Goal: Information Seeking & Learning: Understand process/instructions

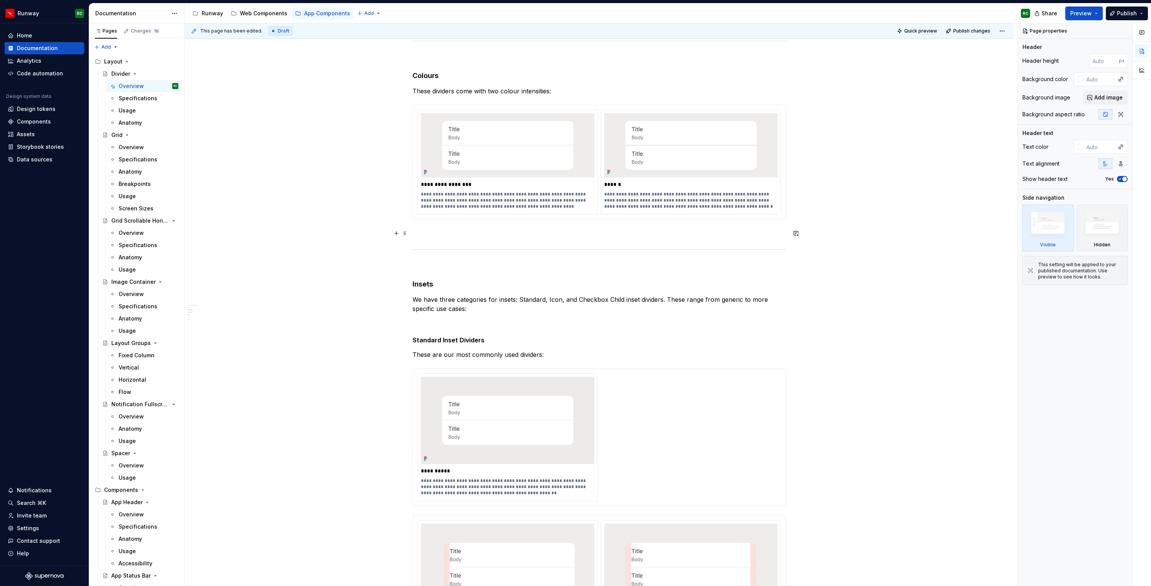
scroll to position [464, 0]
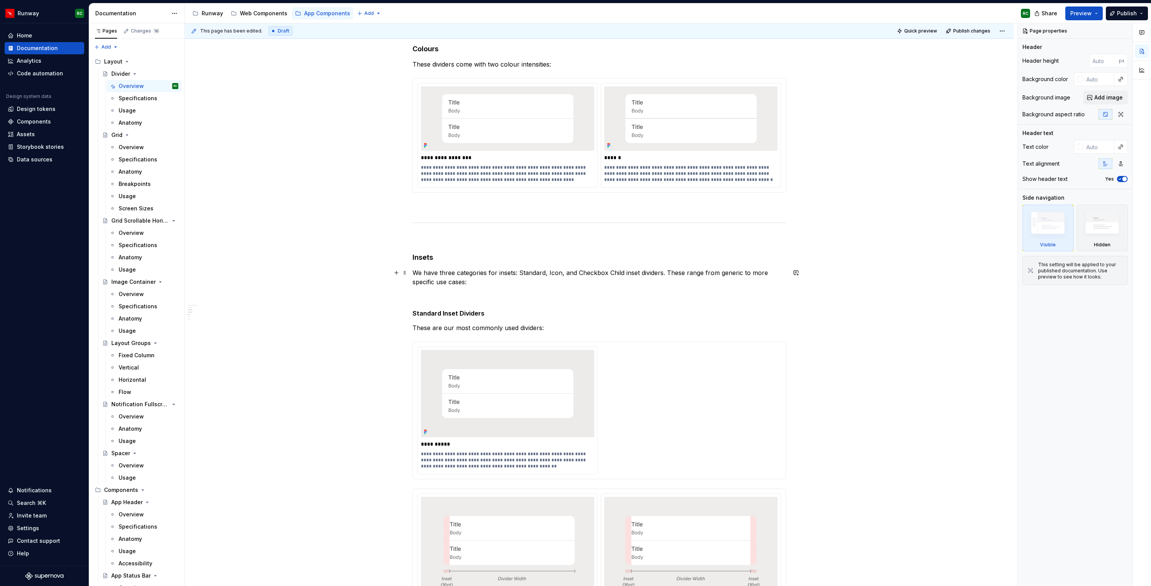
click at [532, 269] on p "We have three categories for insets: Standard, Icon, and Checkbox Child inset d…" at bounding box center [600, 277] width 374 height 18
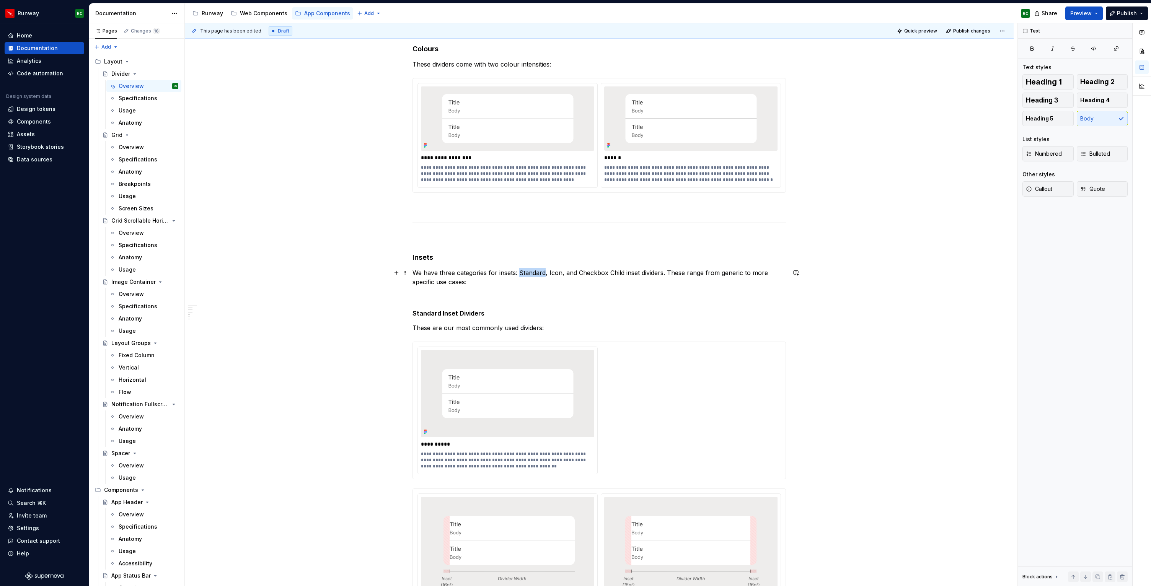
click at [532, 269] on p "We have three categories for insets: Standard, Icon, and Checkbox Child inset d…" at bounding box center [600, 277] width 374 height 18
click at [558, 275] on p "We have three categories for insets: Standard , Icon, and Checkbox Child inset …" at bounding box center [600, 277] width 374 height 18
drag, startPoint x: 580, startPoint y: 273, endPoint x: 626, endPoint y: 274, distance: 45.9
click at [626, 274] on p "We have three categories for insets: Standard , Icon , and Checkbox Child inset…" at bounding box center [600, 277] width 374 height 18
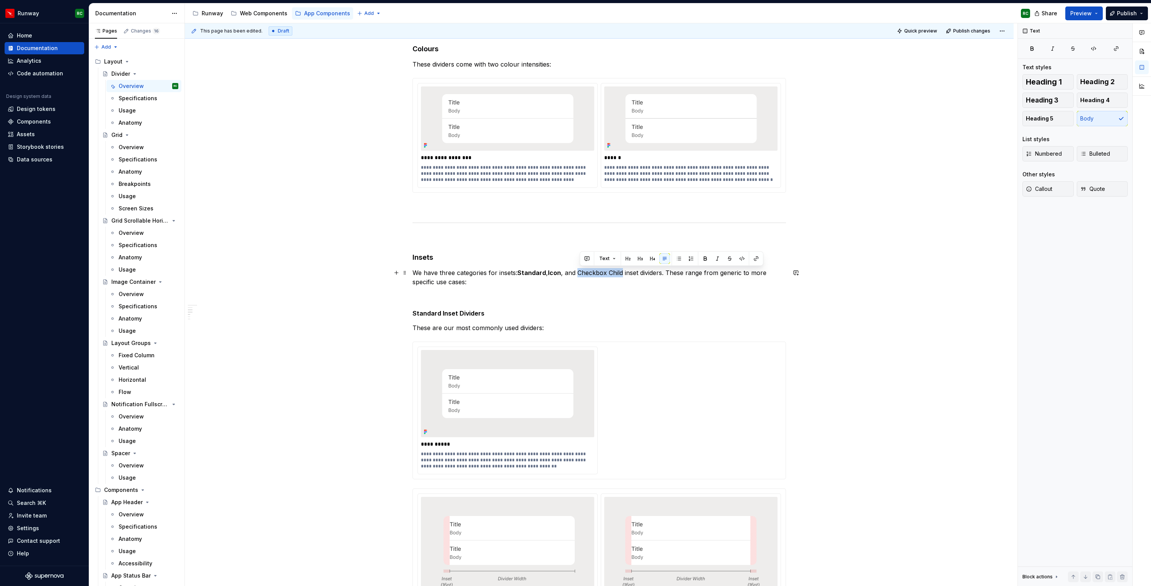
click at [666, 272] on p "We have three categories for insets: Standard , Icon , and Checkbox Child inset…" at bounding box center [600, 277] width 374 height 18
click at [569, 274] on p "We have three categories for insets: Standard , Icon , and Checkbox Child inset…" at bounding box center [600, 277] width 374 height 18
click at [595, 294] on p at bounding box center [600, 295] width 374 height 9
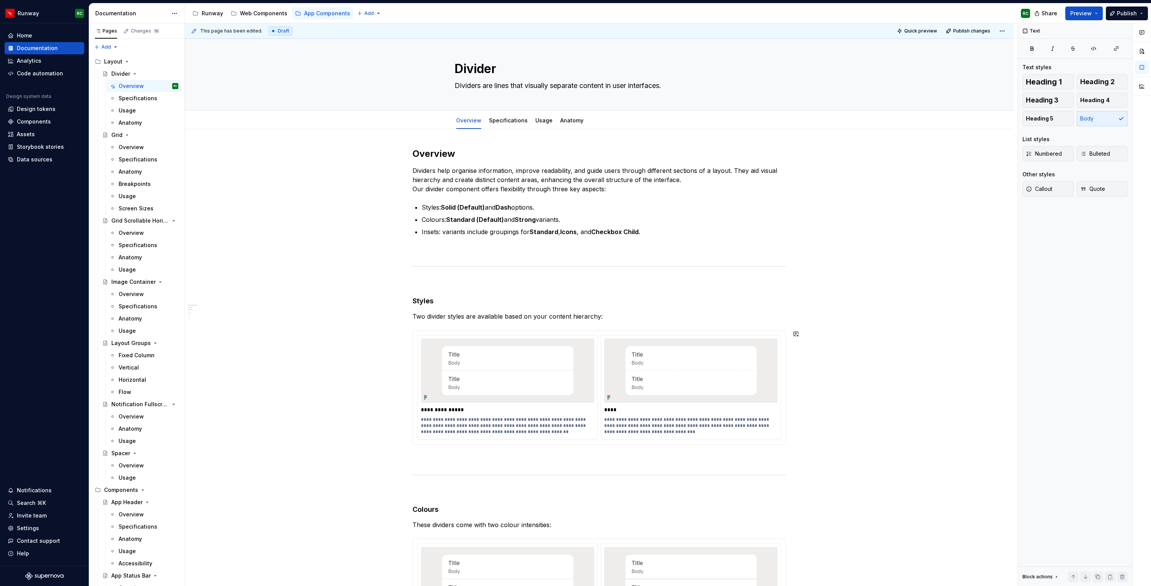
scroll to position [0, 0]
click at [512, 127] on link "Specifications" at bounding box center [508, 124] width 39 height 7
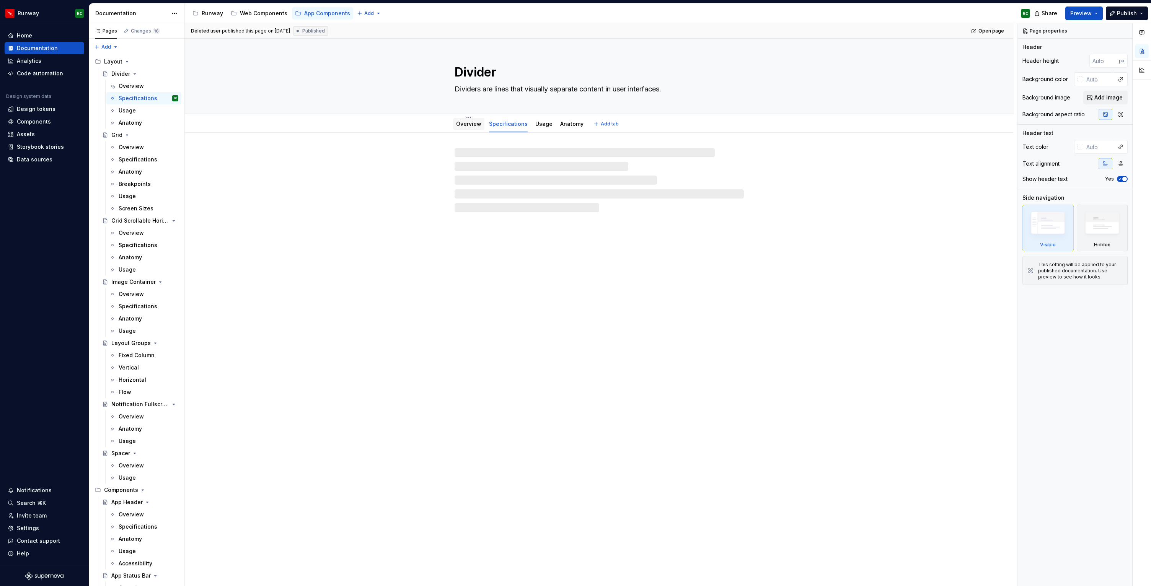
click at [480, 126] on link "Overview" at bounding box center [468, 124] width 25 height 7
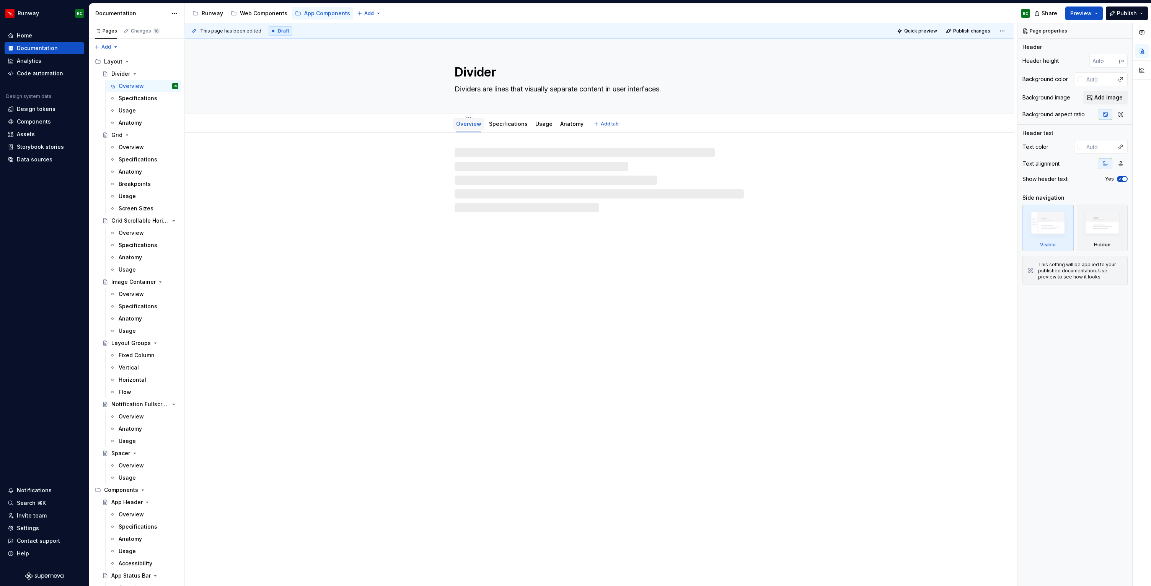
click at [479, 128] on div "Overview" at bounding box center [468, 123] width 25 height 9
click at [499, 126] on link "Specifications" at bounding box center [508, 124] width 39 height 7
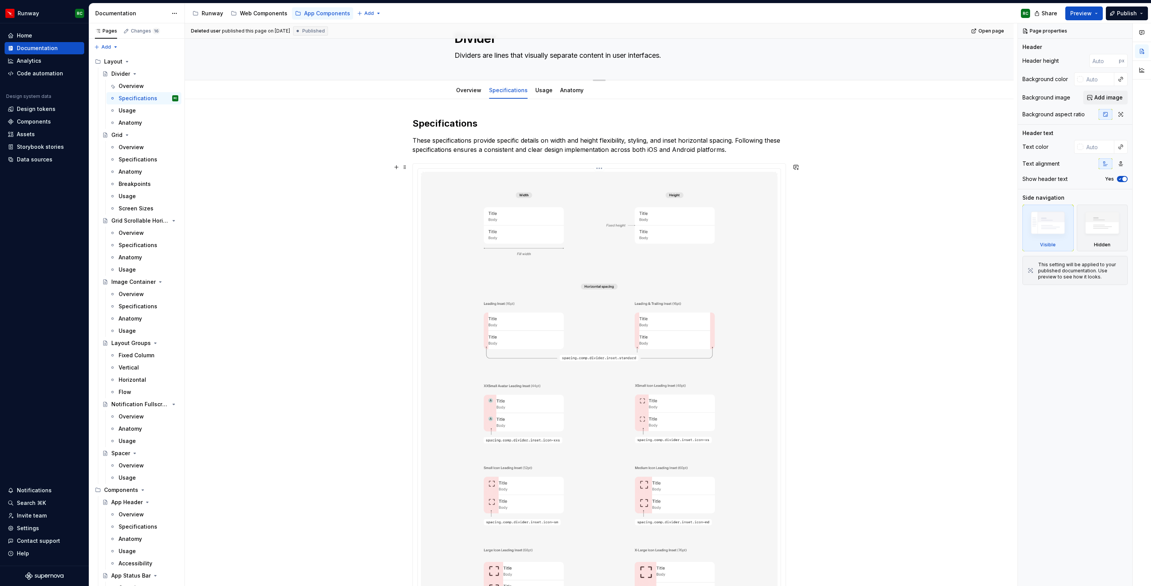
scroll to position [33, 0]
click at [477, 91] on link "Overview" at bounding box center [468, 91] width 25 height 7
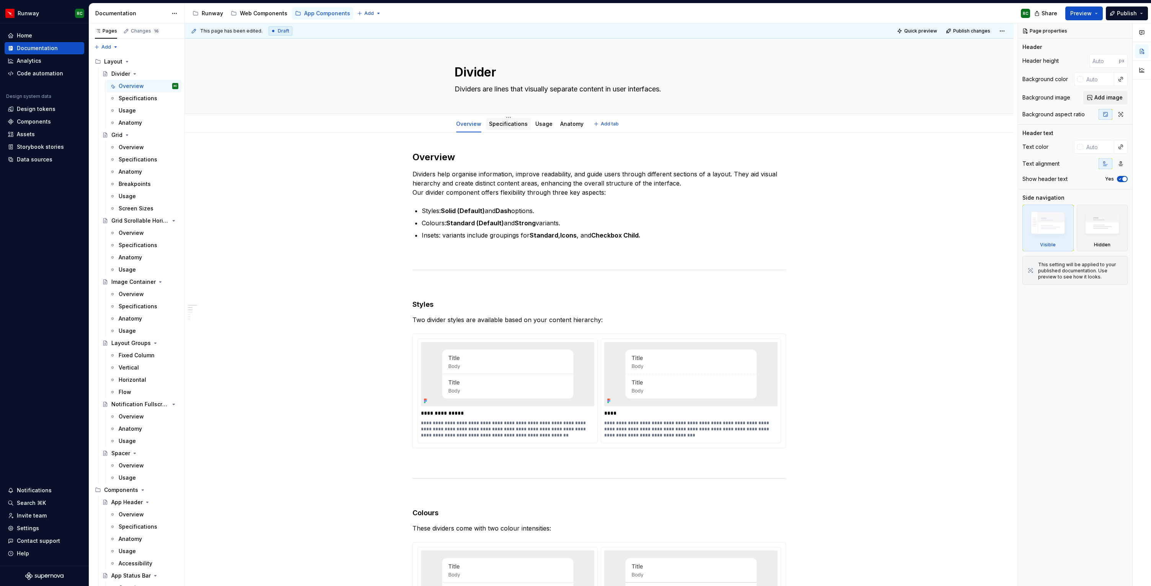
click at [518, 125] on link "Specifications" at bounding box center [508, 124] width 39 height 7
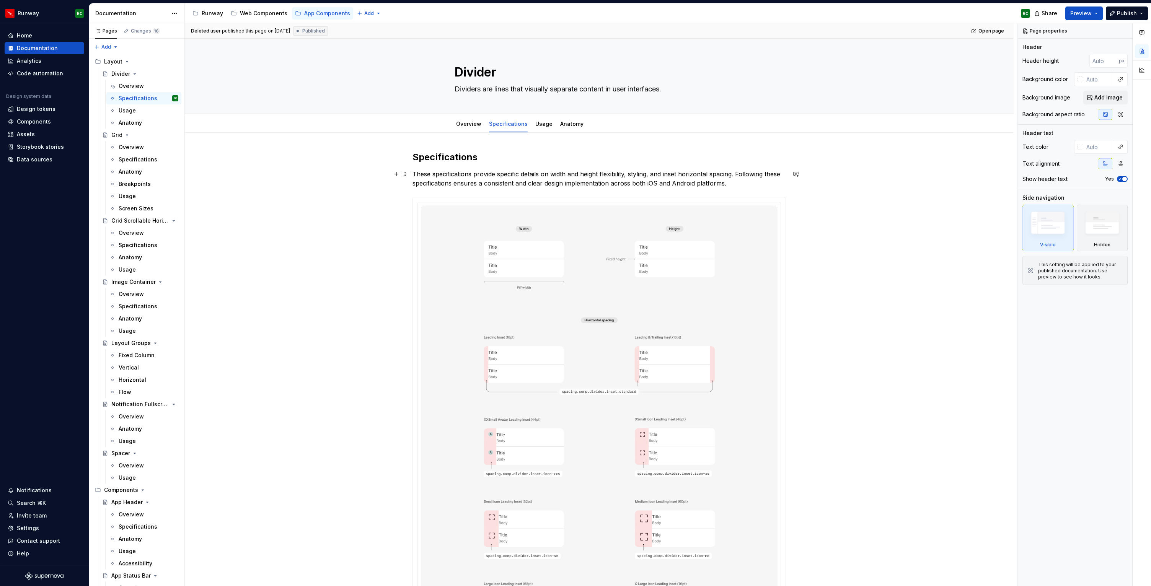
click at [739, 183] on p "These specifications provide specific details on width and height flexibility, …" at bounding box center [600, 179] width 374 height 18
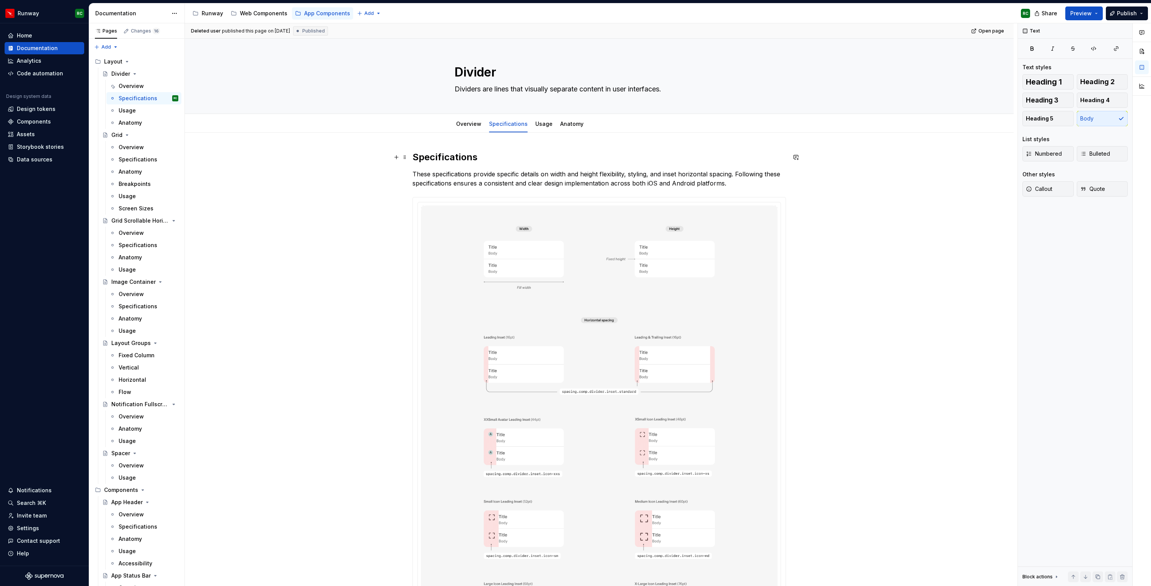
click at [639, 161] on h2 "Specifications" at bounding box center [600, 157] width 374 height 12
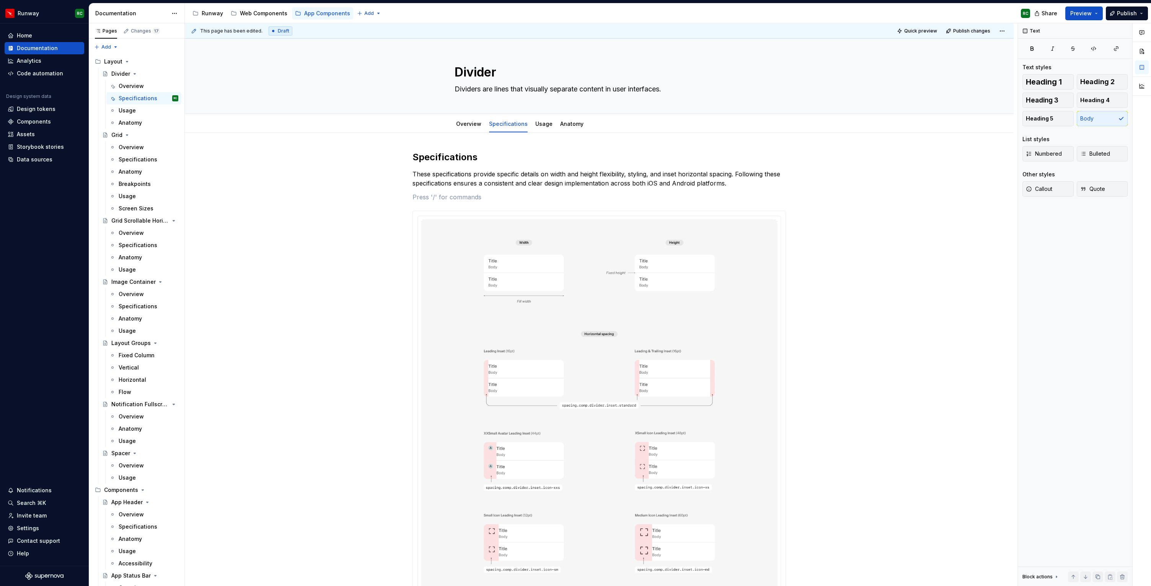
type textarea "*"
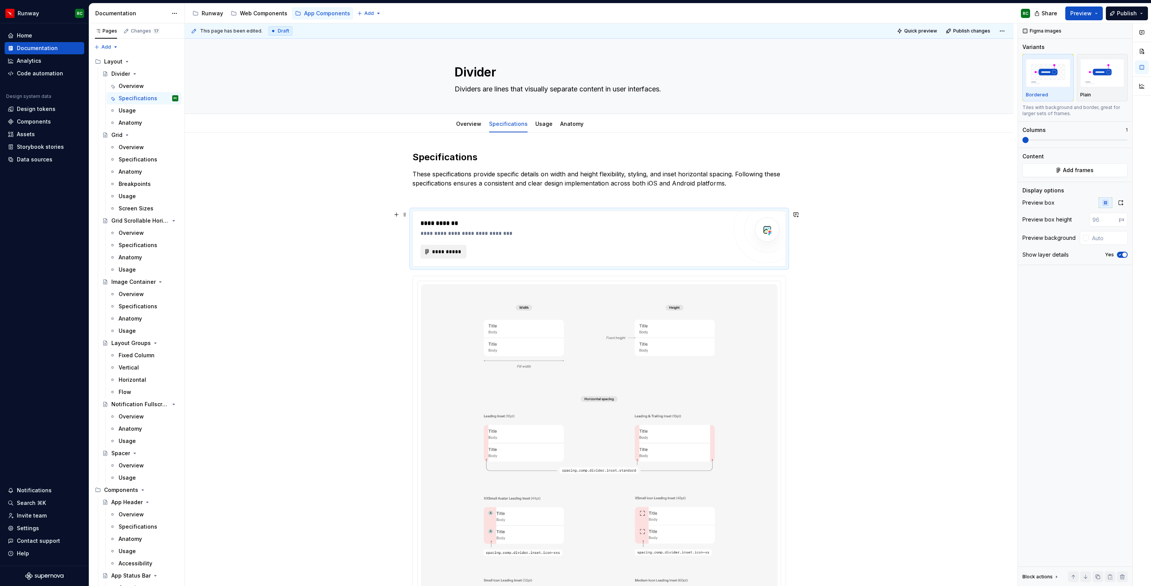
click at [443, 251] on span "**********" at bounding box center [447, 252] width 30 height 8
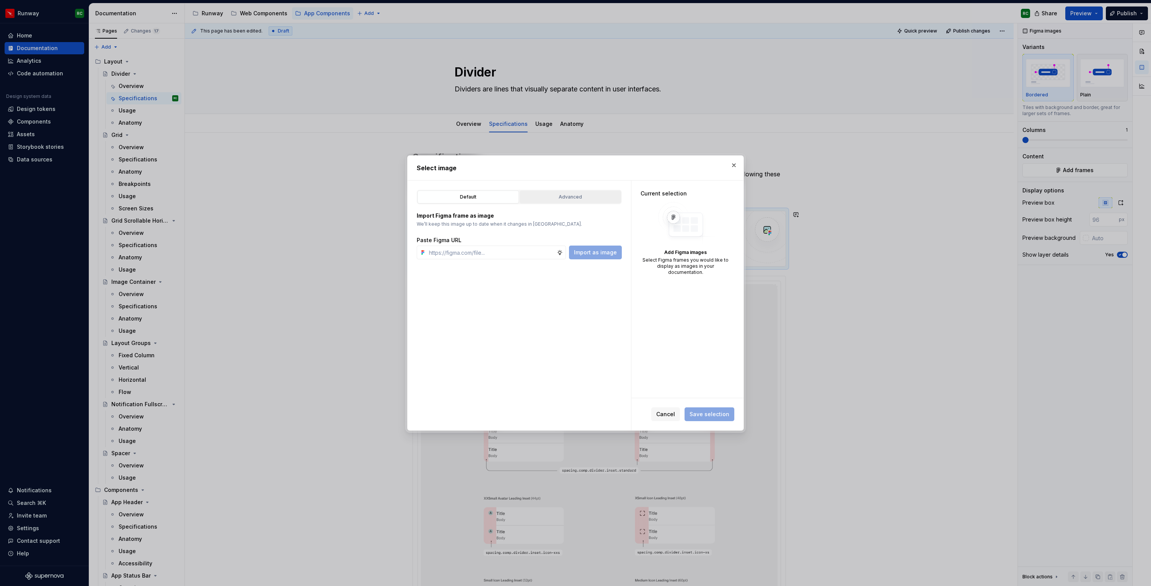
click at [554, 197] on div "Advanced" at bounding box center [570, 197] width 96 height 8
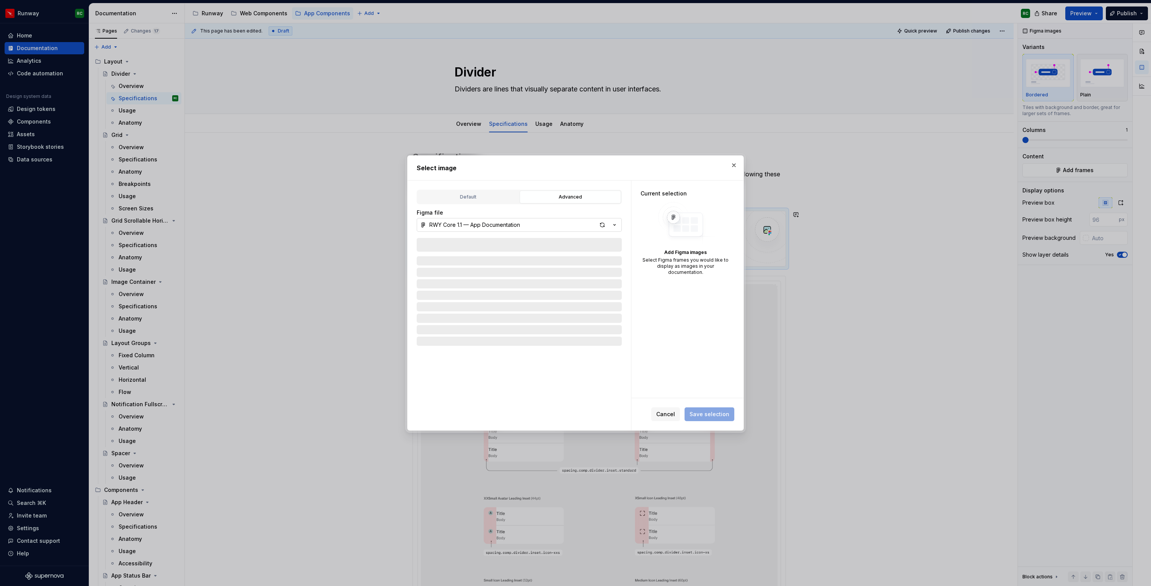
click at [608, 221] on div "button" at bounding box center [607, 225] width 21 height 11
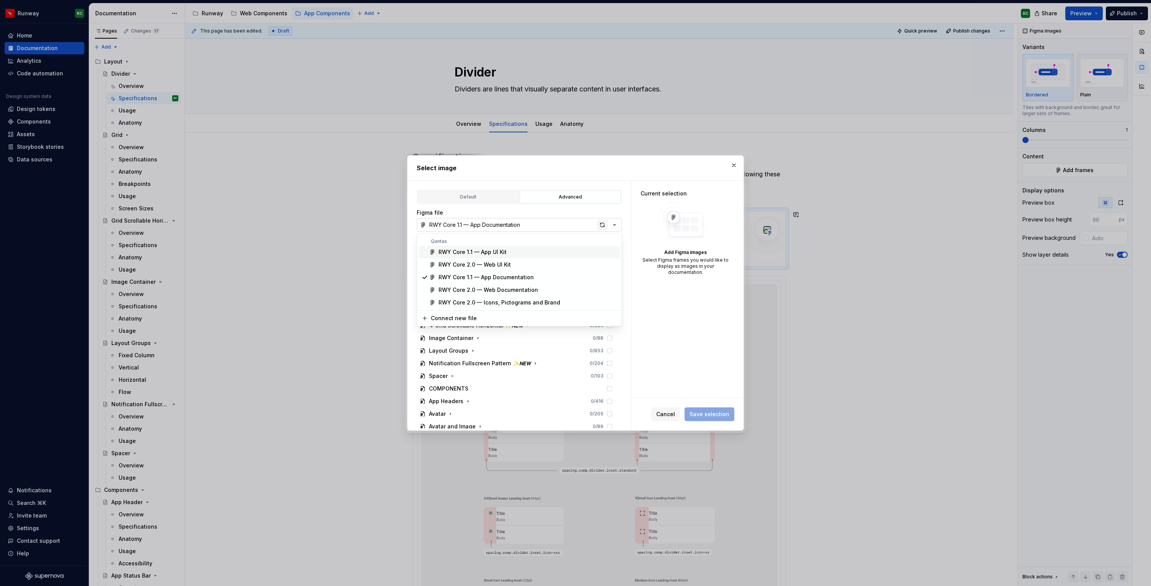
click at [605, 224] on div "Select image Default Advanced Import Figma frame as image We’ll keep this image…" at bounding box center [575, 293] width 1151 height 586
click at [603, 224] on div "button" at bounding box center [602, 225] width 11 height 11
click at [452, 288] on icon "button" at bounding box center [452, 288] width 1 height 2
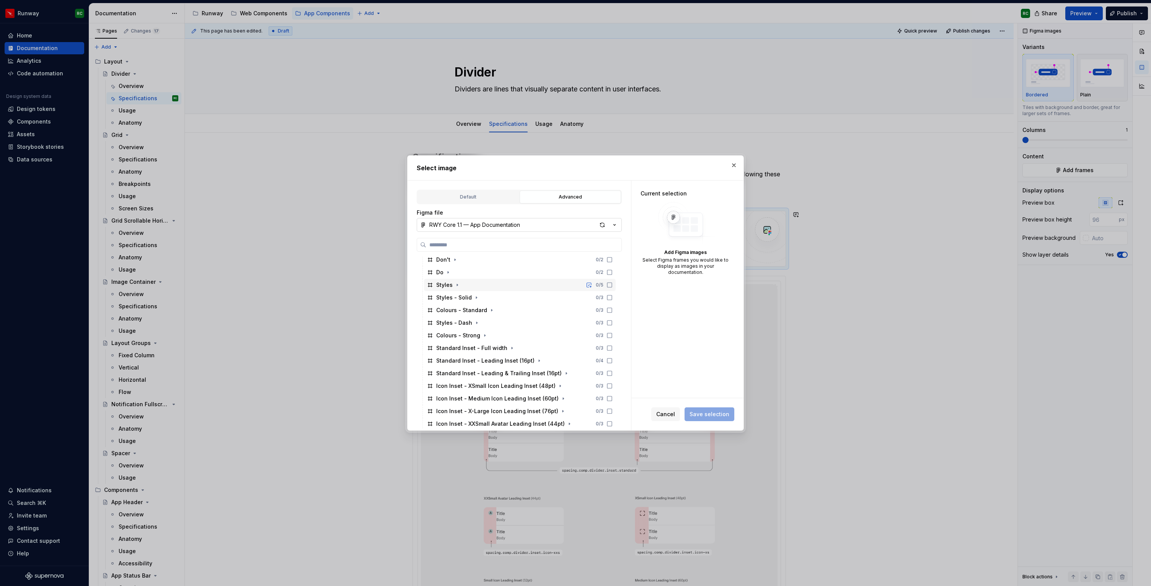
scroll to position [244, 0]
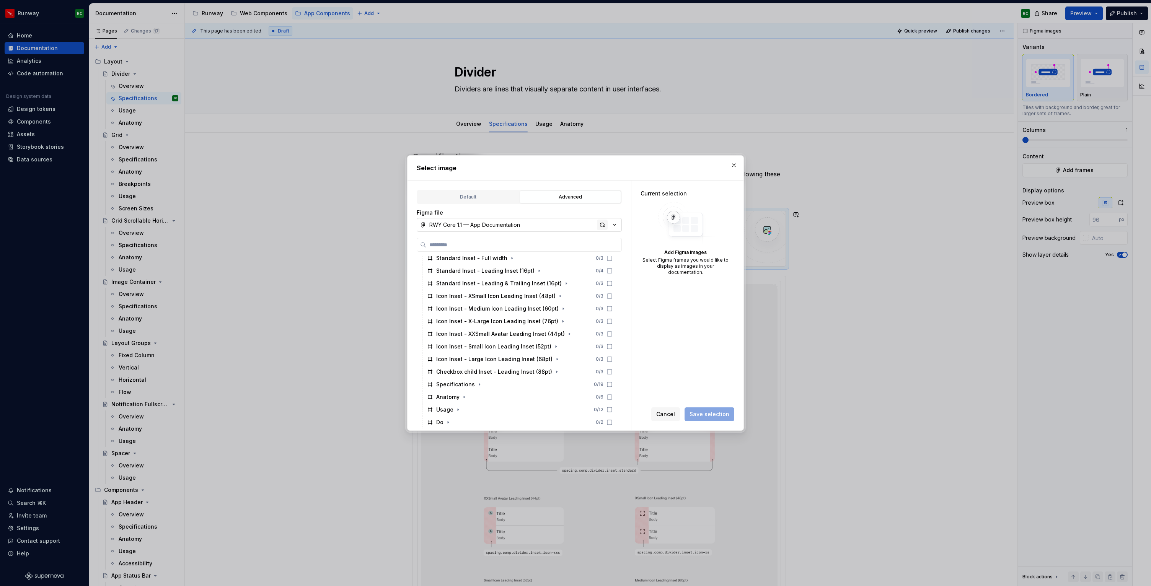
click at [601, 225] on div "button" at bounding box center [602, 225] width 11 height 11
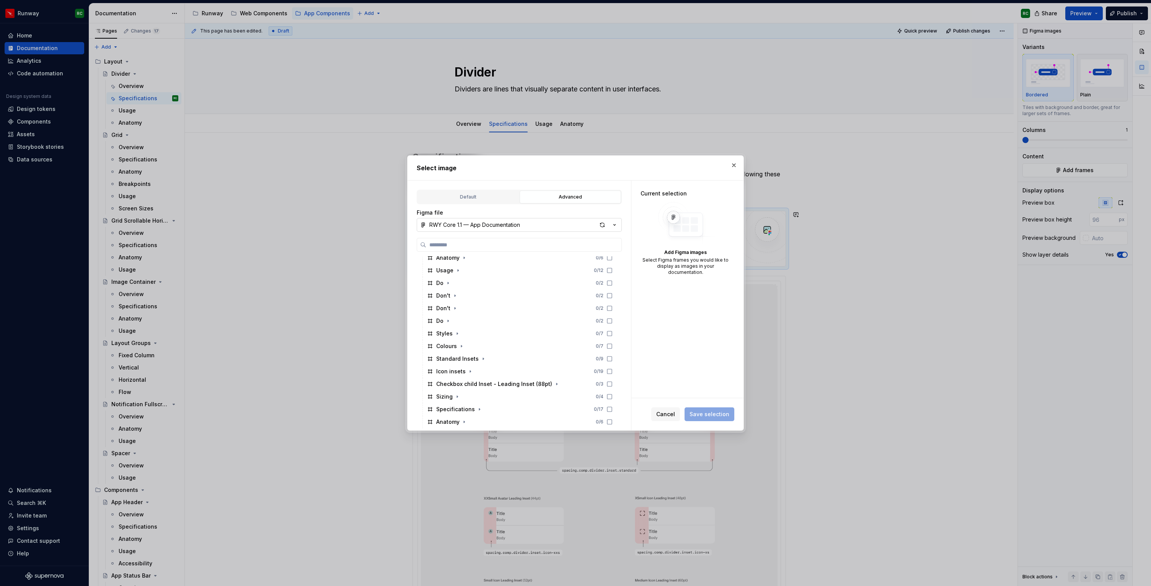
scroll to position [158, 0]
click at [458, 344] on icon "button" at bounding box center [457, 344] width 6 height 6
click at [613, 344] on icon at bounding box center [610, 344] width 6 height 6
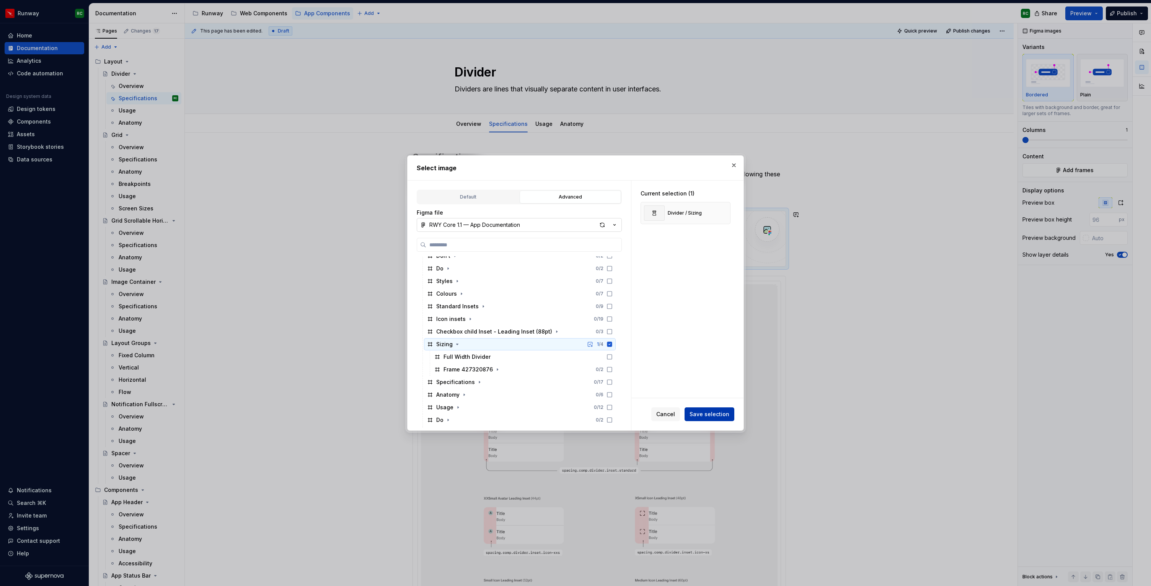
click at [726, 413] on span "Save selection" at bounding box center [710, 415] width 40 height 8
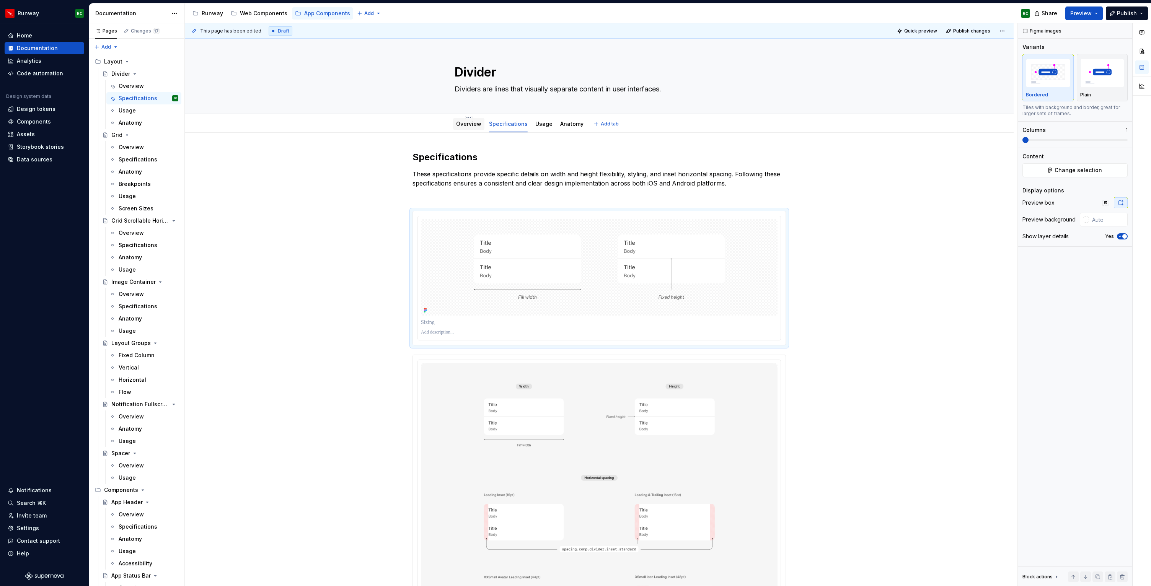
click at [474, 127] on div "Overview" at bounding box center [468, 124] width 25 height 8
click at [470, 129] on div "Overview" at bounding box center [468, 124] width 31 height 12
click at [472, 127] on link "Overview" at bounding box center [468, 124] width 25 height 7
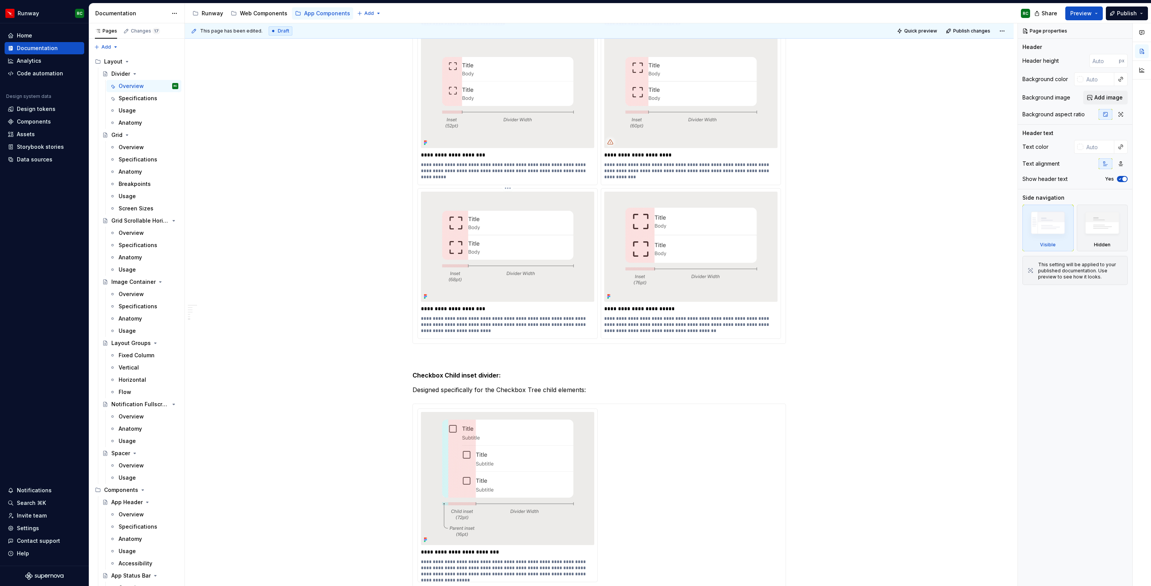
scroll to position [1297, 0]
click at [543, 246] on img at bounding box center [507, 247] width 145 height 87
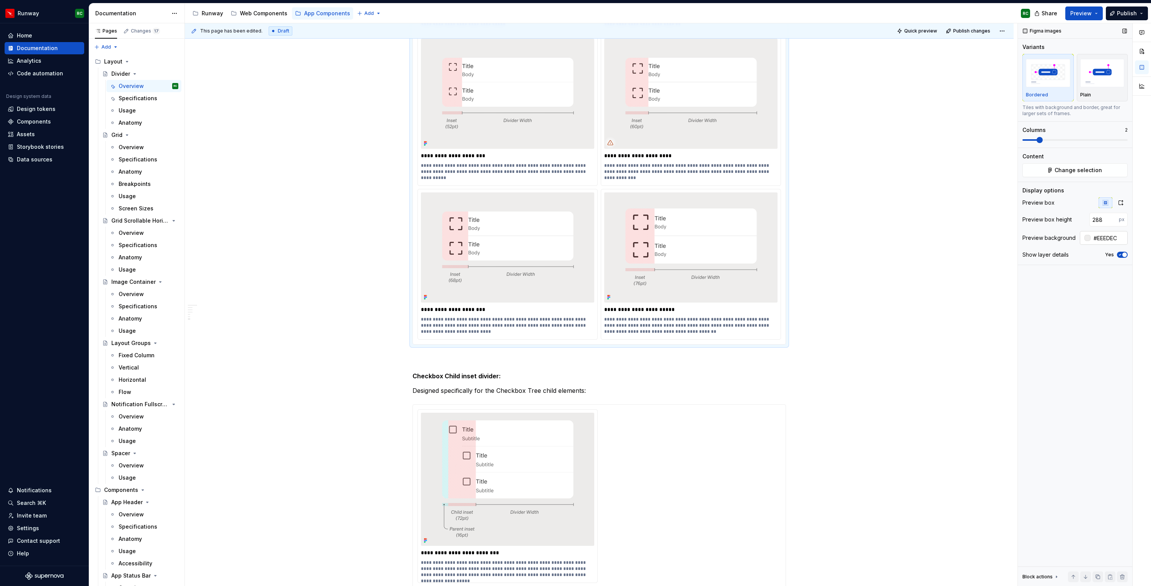
click at [1115, 235] on input "#EEEDEC" at bounding box center [1109, 238] width 37 height 14
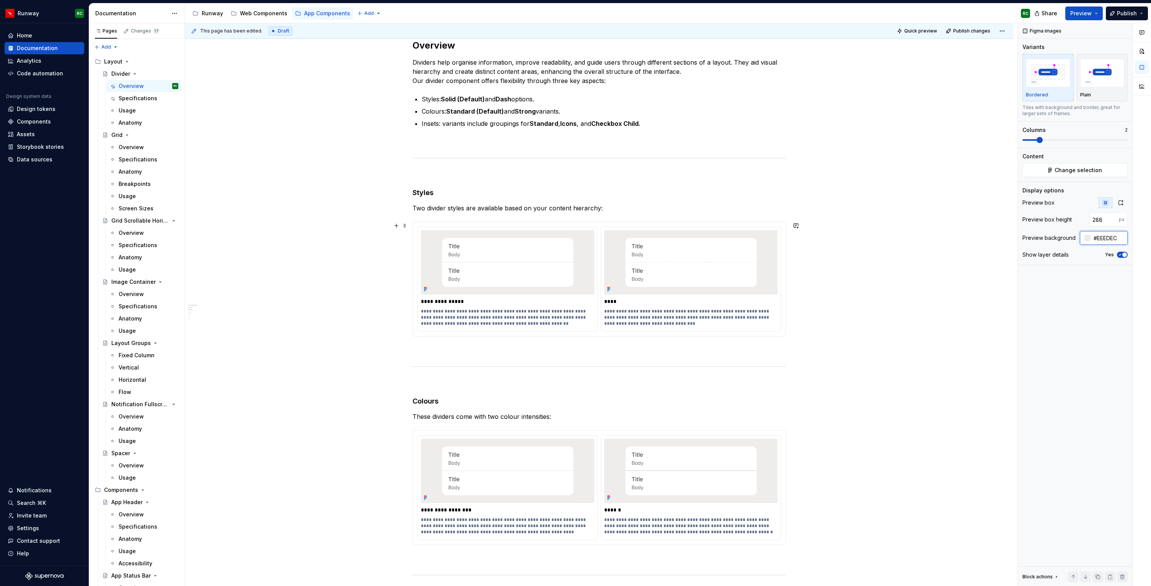
scroll to position [78, 0]
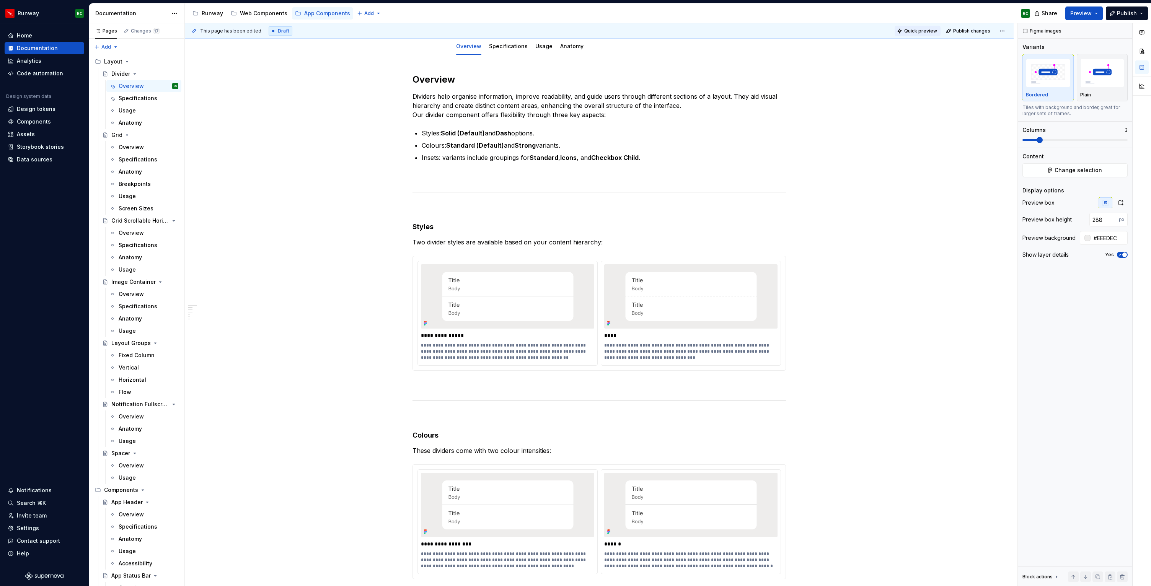
click at [929, 31] on span "Quick preview" at bounding box center [920, 31] width 33 height 6
click at [1122, 563] on link "Open page" at bounding box center [1107, 568] width 39 height 11
drag, startPoint x: 1119, startPoint y: 237, endPoint x: 1043, endPoint y: 235, distance: 76.2
click at [1043, 235] on div "Preview background #EEEDEC" at bounding box center [1075, 238] width 105 height 14
click at [517, 49] on link "Specifications" at bounding box center [508, 46] width 39 height 7
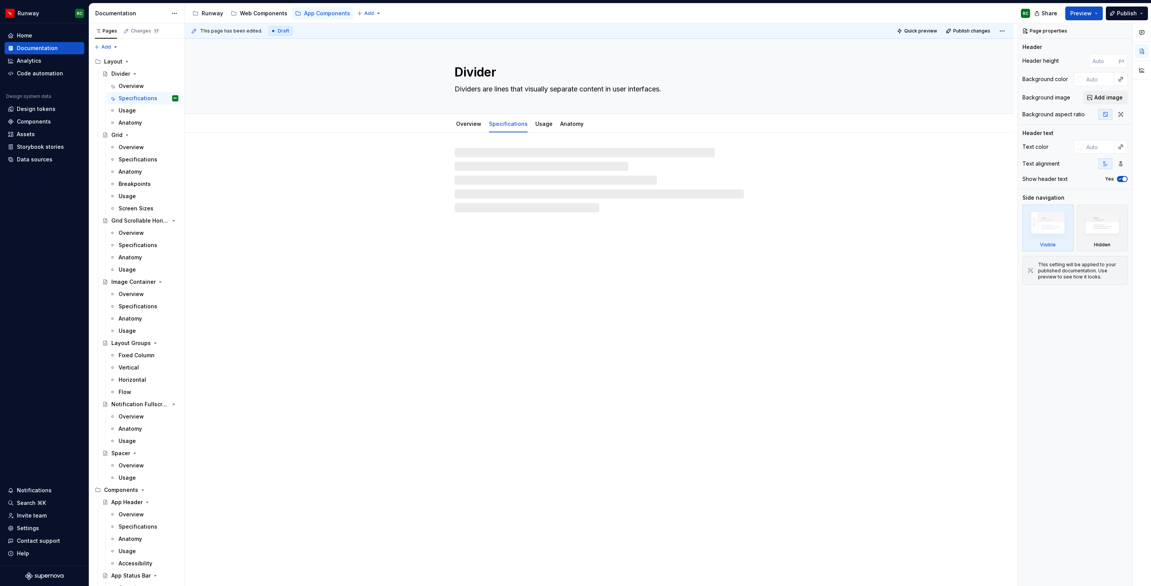
type textarea "*"
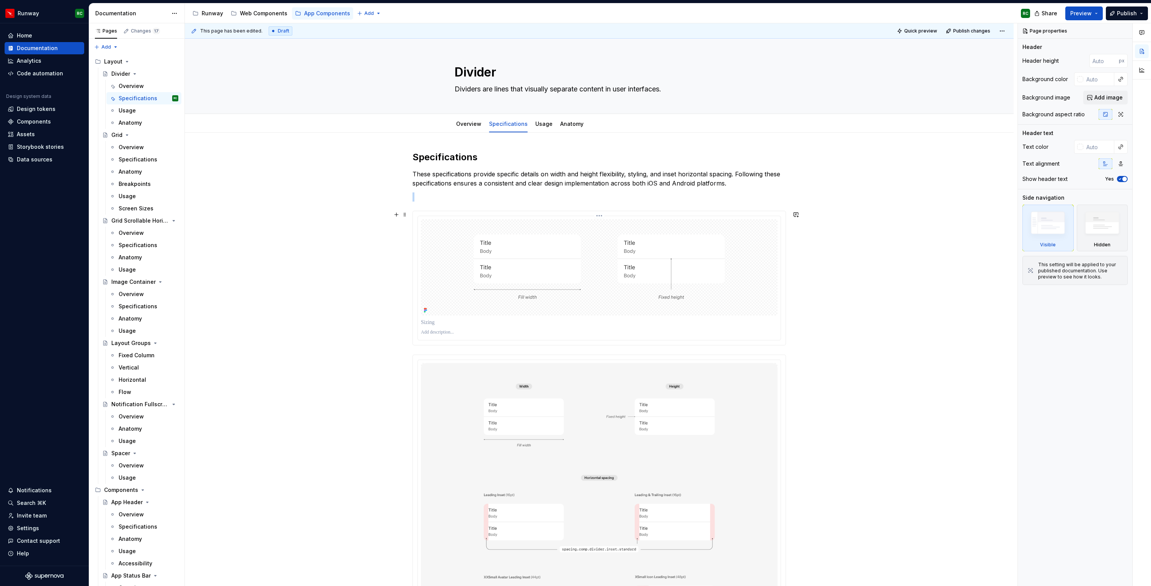
click at [471, 222] on img at bounding box center [599, 267] width 319 height 96
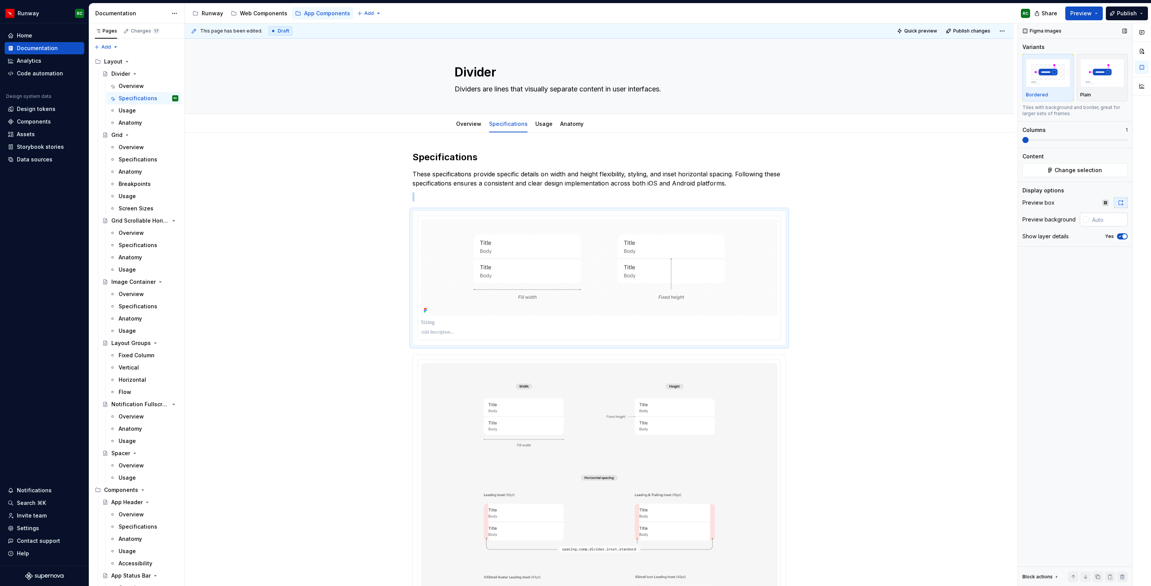
click at [1119, 220] on input "text" at bounding box center [1108, 220] width 39 height 14
paste input "#EEEDEC"
type input "#EEEDEC"
type button "on"
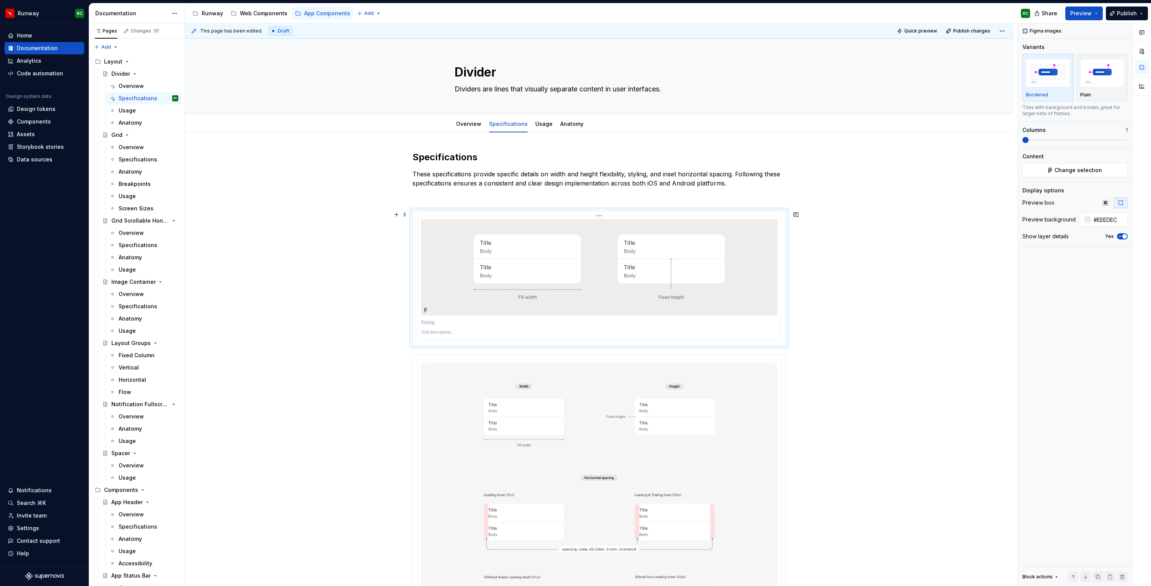
click at [459, 323] on p at bounding box center [599, 323] width 357 height 8
click at [1123, 236] on span "button" at bounding box center [1124, 236] width 5 height 5
click at [634, 279] on img at bounding box center [599, 267] width 319 height 96
click at [1108, 219] on input "#EEEDEC" at bounding box center [1109, 220] width 37 height 14
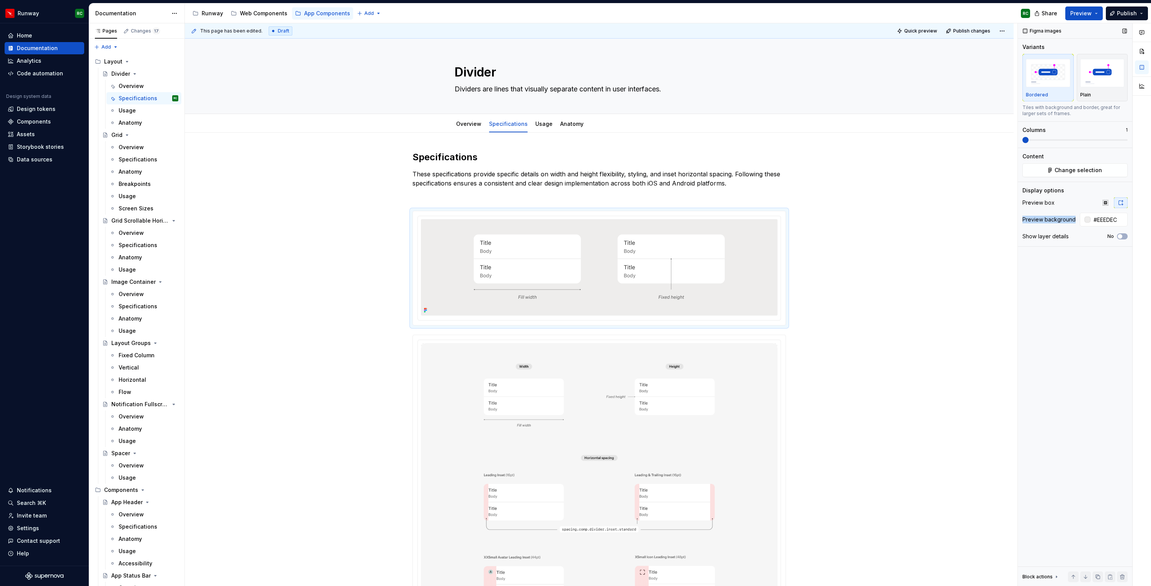
drag, startPoint x: 1074, startPoint y: 218, endPoint x: 1021, endPoint y: 219, distance: 53.6
click at [1021, 219] on div "Figma images Variants Bordered Plain Tiles with background and border, great fo…" at bounding box center [1075, 304] width 114 height 563
click at [928, 31] on span "Quick preview" at bounding box center [920, 31] width 33 height 6
click at [1112, 568] on span "Open page" at bounding box center [1111, 568] width 26 height 6
type textarea "*"
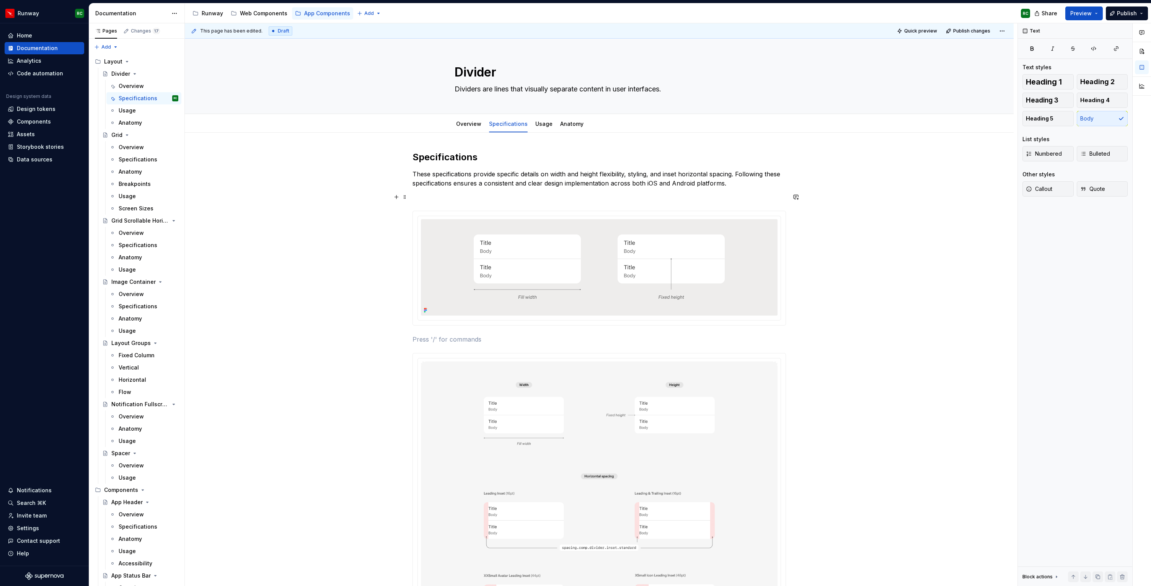
click at [713, 194] on p at bounding box center [600, 196] width 374 height 9
click at [465, 184] on button "button" at bounding box center [462, 183] width 11 height 11
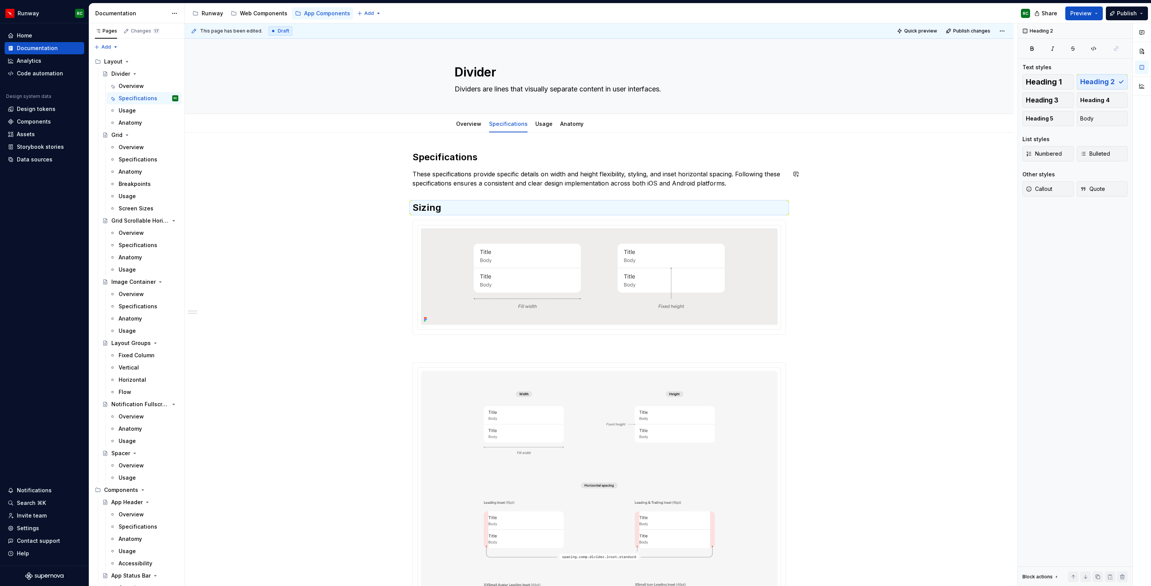
click at [473, 162] on h2 "Specifications" at bounding box center [600, 157] width 374 height 12
drag, startPoint x: 479, startPoint y: 157, endPoint x: 377, endPoint y: 160, distance: 101.8
drag, startPoint x: 447, startPoint y: 210, endPoint x: 392, endPoint y: 205, distance: 54.6
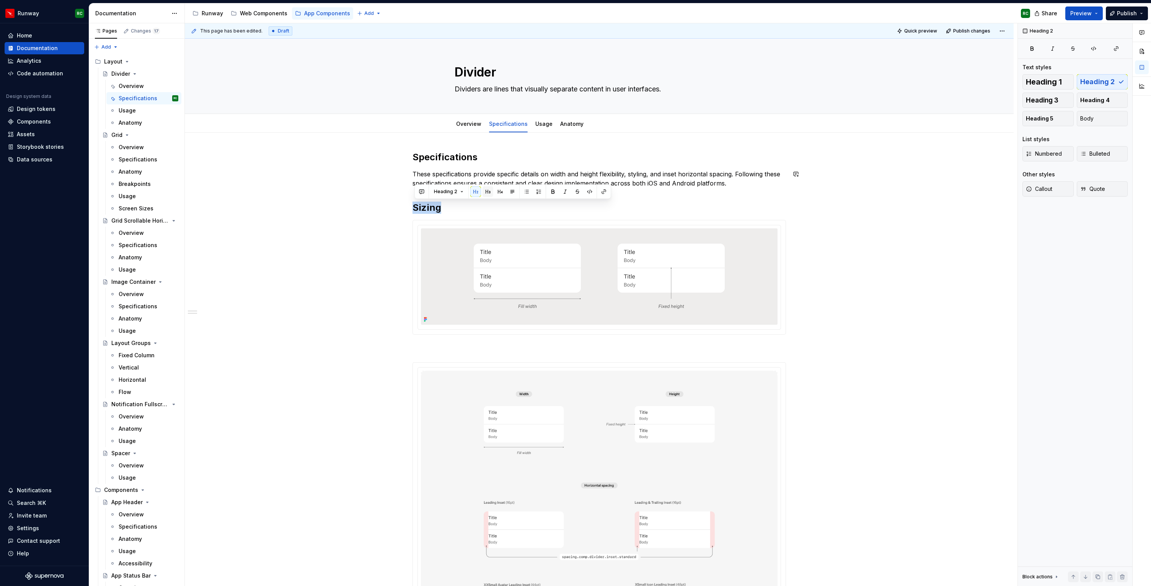
click at [488, 192] on button "button" at bounding box center [488, 191] width 11 height 11
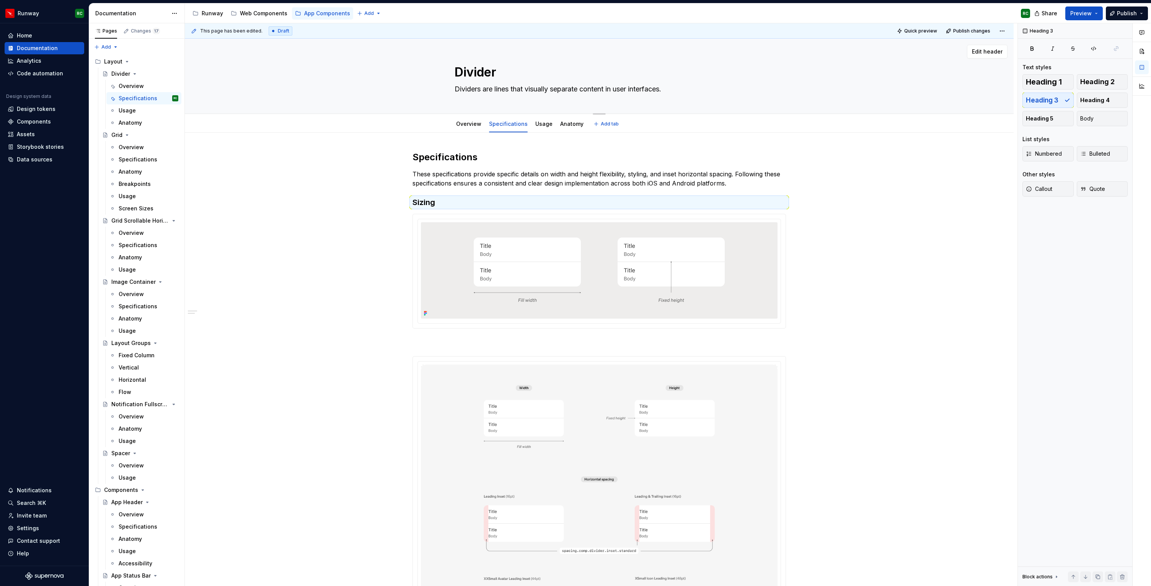
click at [478, 72] on textarea "Divider" at bounding box center [597, 72] width 289 height 18
click at [518, 66] on textarea "Divider" at bounding box center [597, 72] width 289 height 18
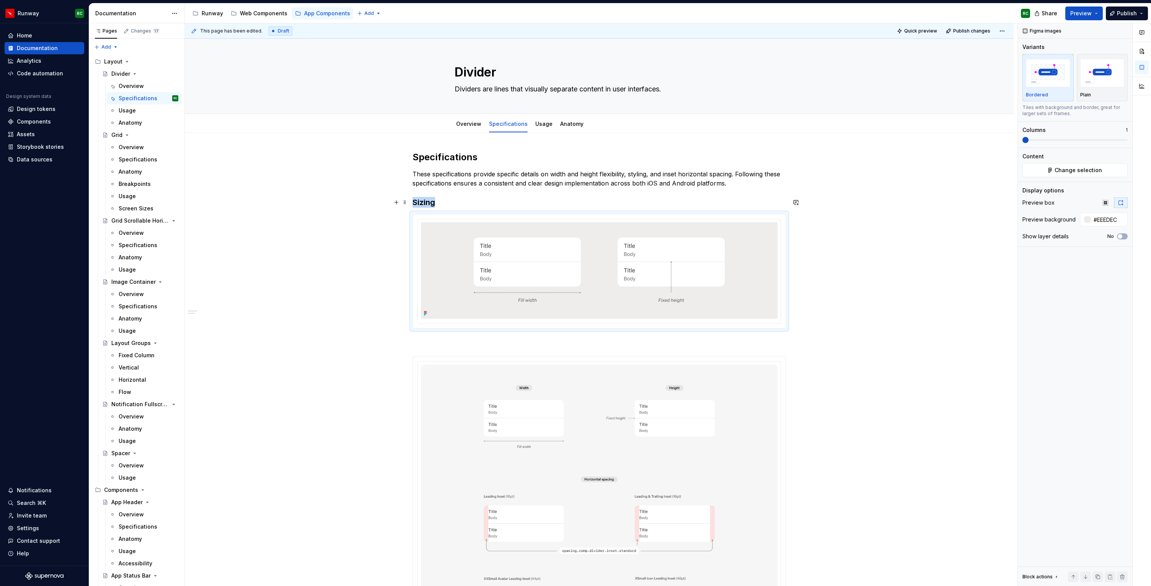
click at [450, 204] on h3 "Sizing" at bounding box center [600, 202] width 374 height 11
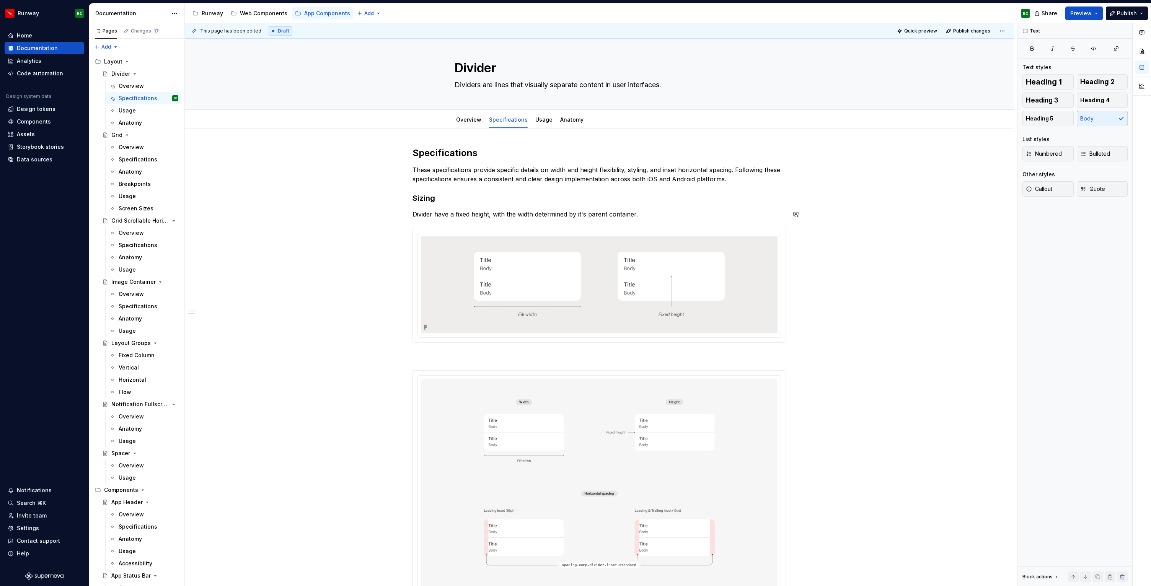
scroll to position [7, 0]
click at [652, 212] on p "Divider have a fixed height, with the width determined by its parent container." at bounding box center [600, 211] width 374 height 9
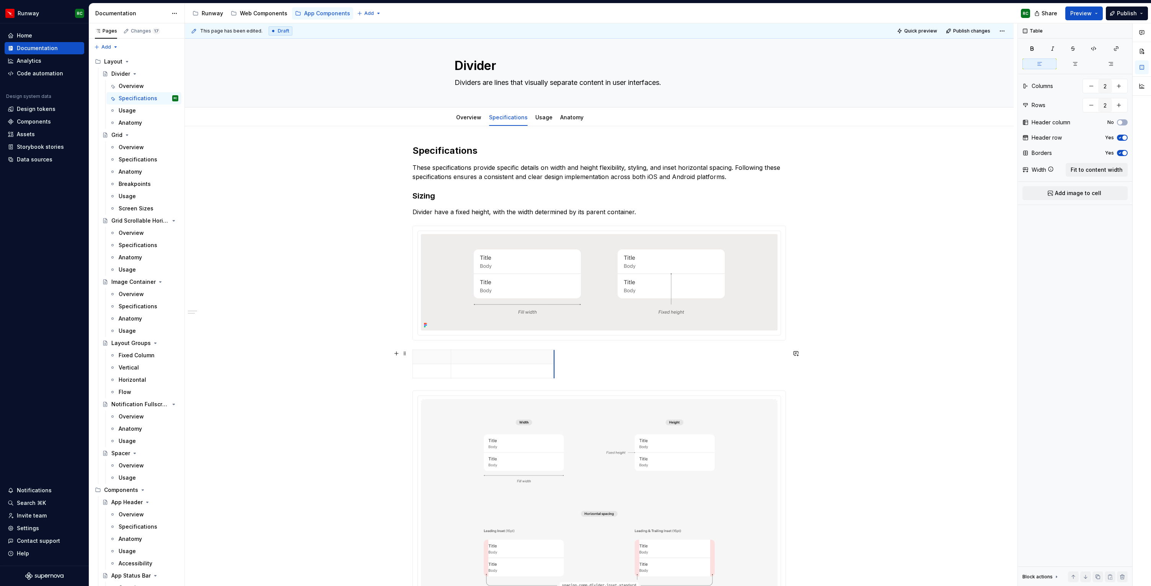
drag, startPoint x: 490, startPoint y: 356, endPoint x: 555, endPoint y: 359, distance: 64.8
drag, startPoint x: 453, startPoint y: 364, endPoint x: 471, endPoint y: 367, distance: 18.2
click at [471, 367] on tbody at bounding box center [492, 364] width 159 height 28
type textarea "*"
click at [445, 370] on p at bounding box center [441, 371] width 47 height 8
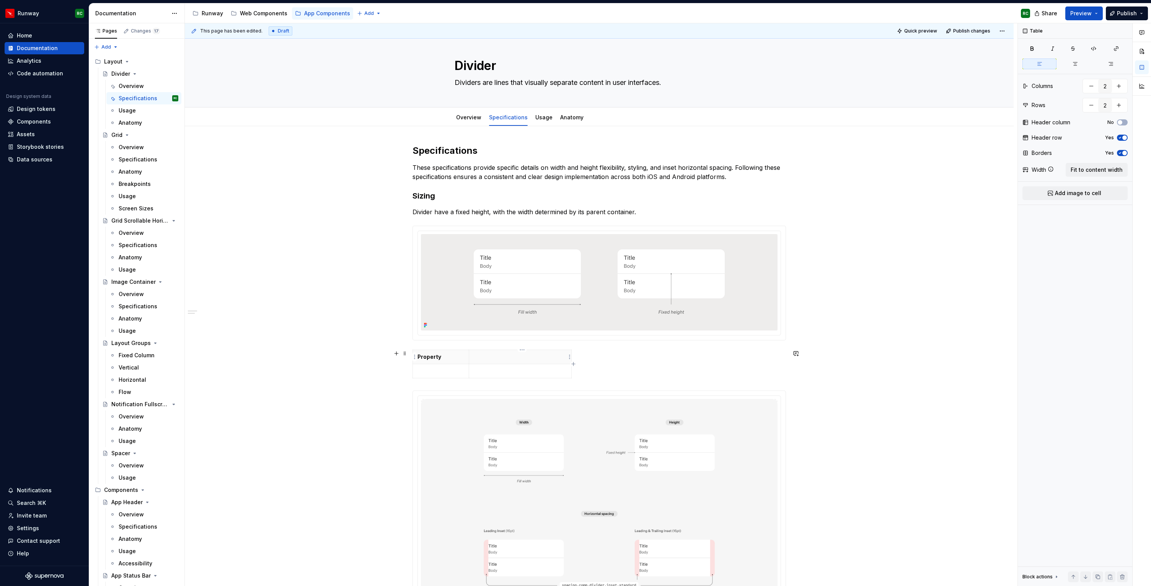
click at [522, 356] on p at bounding box center [520, 357] width 93 height 8
click at [576, 365] on icon "button" at bounding box center [574, 364] width 6 height 6
type input "3"
drag, startPoint x: 574, startPoint y: 364, endPoint x: 531, endPoint y: 367, distance: 43.7
click at [531, 367] on td at bounding box center [536, 371] width 14 height 14
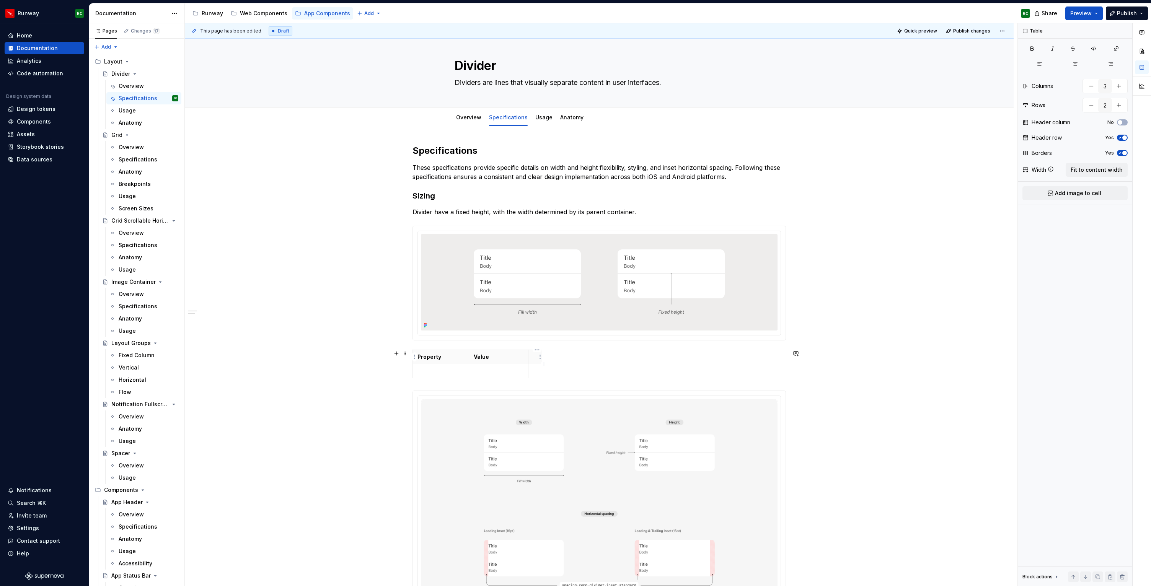
click at [535, 357] on p at bounding box center [535, 357] width 4 height 8
drag, startPoint x: 555, startPoint y: 370, endPoint x: 600, endPoint y: 366, distance: 45.0
drag, startPoint x: 533, startPoint y: 370, endPoint x: 540, endPoint y: 369, distance: 6.6
click at [540, 369] on td at bounding box center [572, 371] width 70 height 14
drag, startPoint x: 471, startPoint y: 366, endPoint x: 480, endPoint y: 365, distance: 8.8
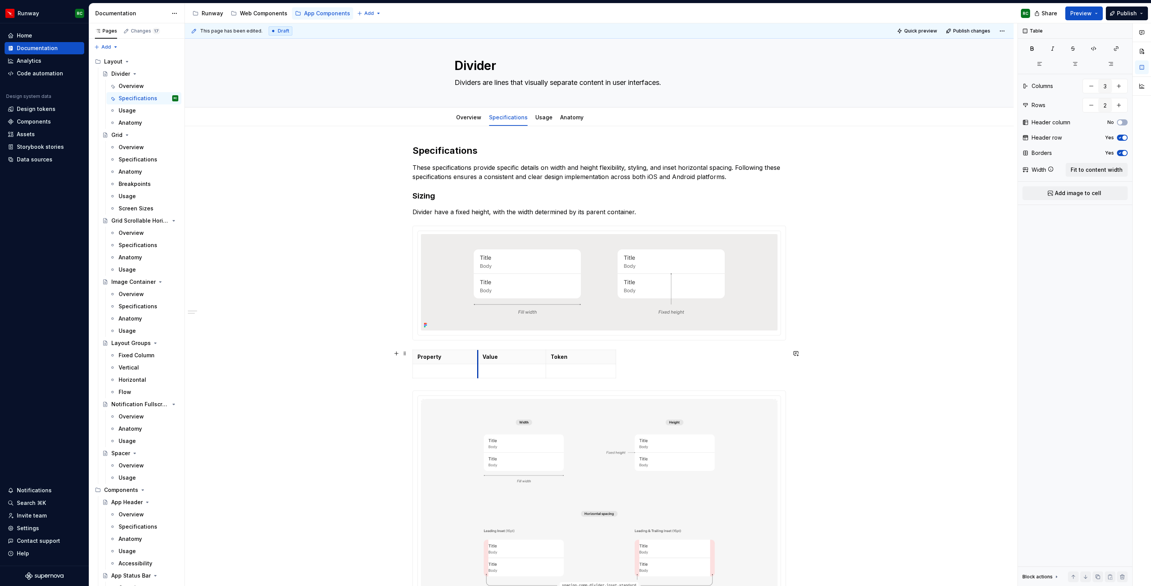
click at [480, 365] on td at bounding box center [512, 371] width 69 height 14
drag, startPoint x: 480, startPoint y: 365, endPoint x: 488, endPoint y: 365, distance: 8.4
click at [488, 365] on td at bounding box center [519, 371] width 69 height 14
drag, startPoint x: 557, startPoint y: 369, endPoint x: 571, endPoint y: 369, distance: 13.8
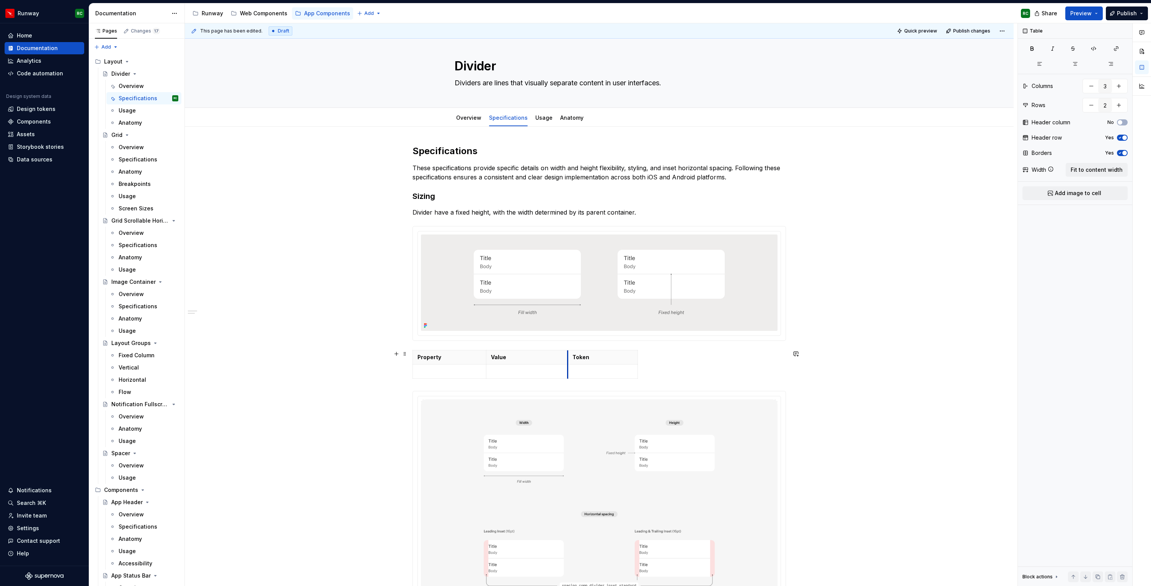
click at [571, 369] on td at bounding box center [603, 372] width 70 height 14
drag, startPoint x: 639, startPoint y: 357, endPoint x: 662, endPoint y: 358, distance: 23.4
drag, startPoint x: 488, startPoint y: 361, endPoint x: 453, endPoint y: 352, distance: 36.3
click at [491, 361] on th "Value" at bounding box center [530, 358] width 82 height 14
click at [455, 350] on html "Runway RC Home Documentation Analytics Code automation Design system data Desig…" at bounding box center [575, 293] width 1151 height 586
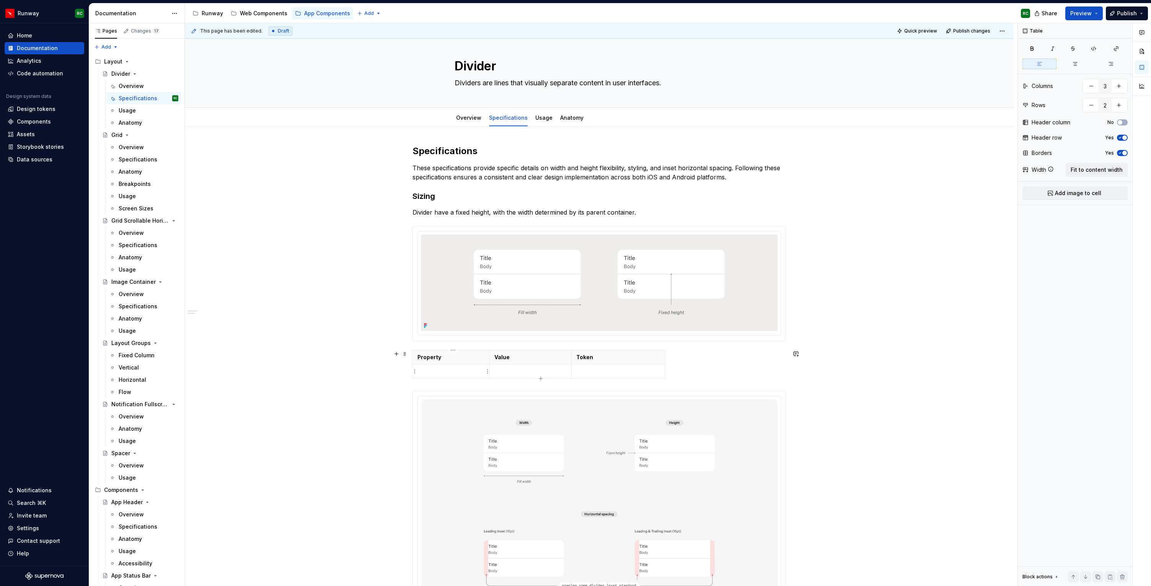
click at [455, 374] on p at bounding box center [451, 372] width 67 height 8
click at [1101, 172] on span "Fit to content width" at bounding box center [1097, 170] width 52 height 8
type textarea "*"
click at [465, 372] on p at bounding box center [451, 372] width 67 height 8
click at [668, 365] on icon "button" at bounding box center [667, 365] width 6 height 6
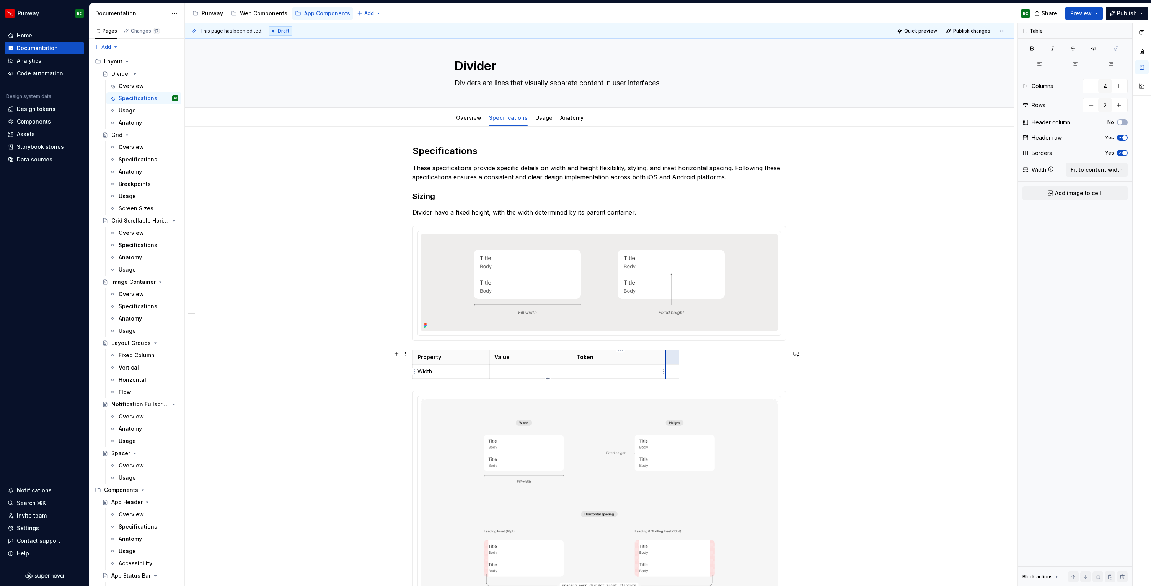
type input "3"
click at [540, 378] on icon "button" at bounding box center [541, 379] width 6 height 6
type input "3"
click at [435, 385] on p at bounding box center [451, 386] width 67 height 8
click at [514, 374] on p at bounding box center [530, 372] width 73 height 8
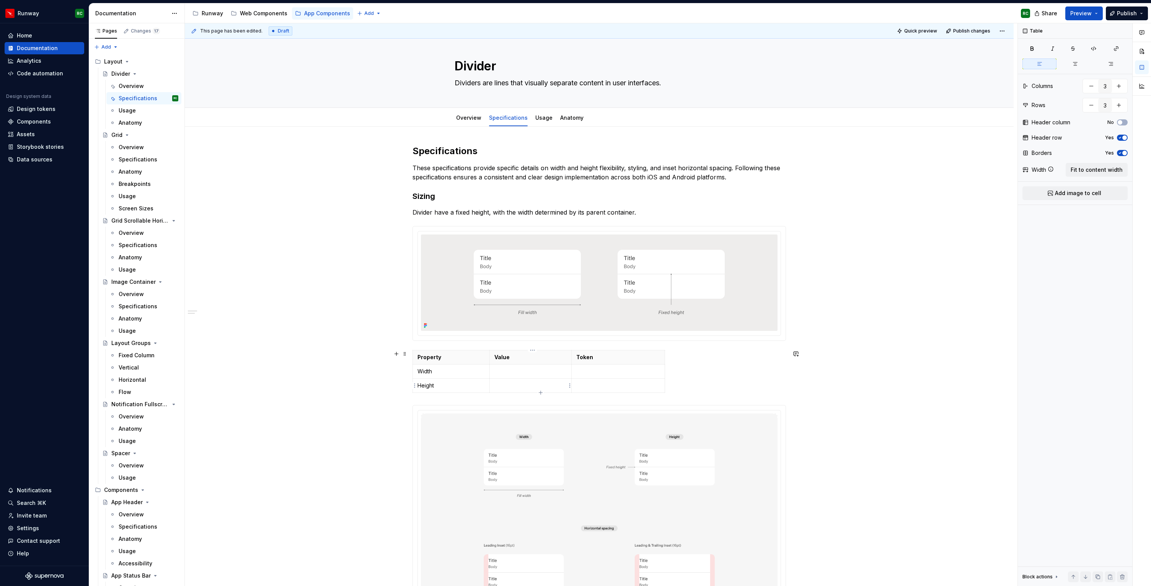
click at [509, 384] on p at bounding box center [530, 386] width 73 height 8
click at [502, 384] on p "Auto" at bounding box center [530, 386] width 73 height 8
click at [529, 376] on td at bounding box center [530, 372] width 82 height 14
click at [606, 374] on p at bounding box center [618, 372] width 84 height 8
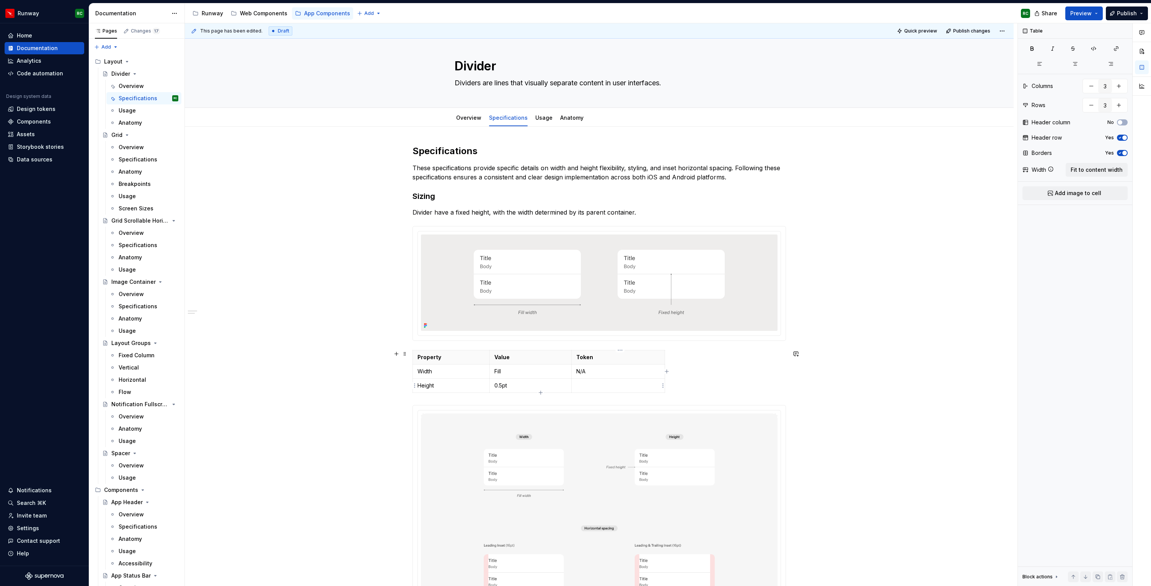
click at [615, 387] on p at bounding box center [618, 386] width 84 height 8
click at [664, 385] on html "Runway RC Home Documentation Analytics Code automation Design system data Desig…" at bounding box center [575, 293] width 1151 height 586
click at [586, 384] on html "Runway RC Home Documentation Analytics Code automation Design system data Desig…" at bounding box center [575, 293] width 1151 height 586
click at [587, 386] on p at bounding box center [618, 386] width 84 height 8
drag, startPoint x: 666, startPoint y: 387, endPoint x: 713, endPoint y: 381, distance: 47.8
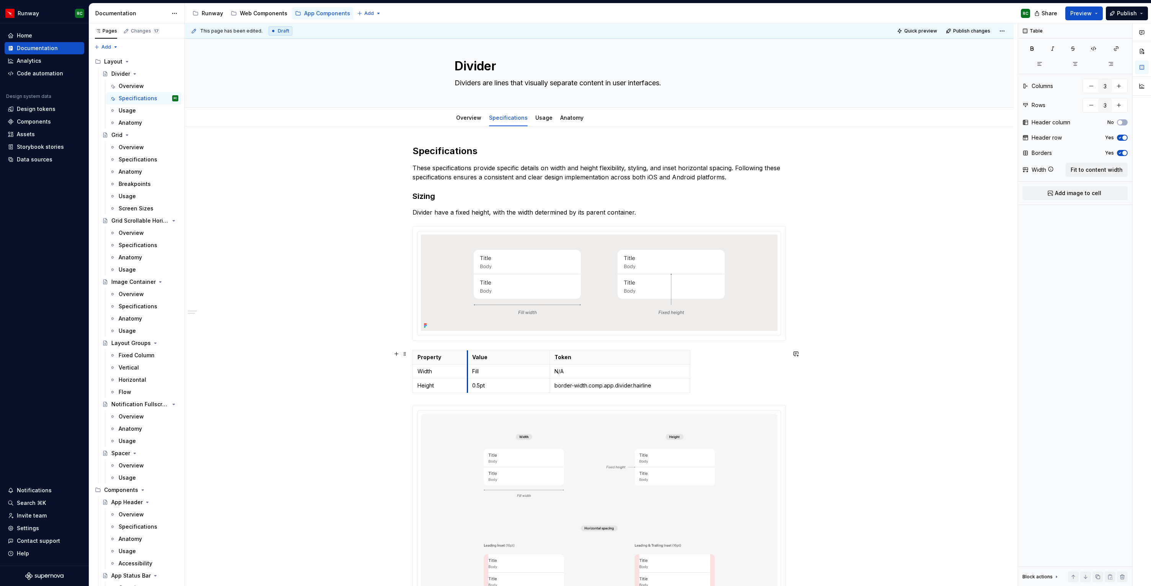
drag, startPoint x: 493, startPoint y: 362, endPoint x: 471, endPoint y: 359, distance: 22.3
click at [471, 359] on th "Value" at bounding box center [508, 358] width 82 height 14
drag, startPoint x: 552, startPoint y: 364, endPoint x: 522, endPoint y: 363, distance: 30.6
click at [522, 363] on th "Token" at bounding box center [589, 358] width 140 height 14
drag, startPoint x: 661, startPoint y: 362, endPoint x: 630, endPoint y: 362, distance: 30.6
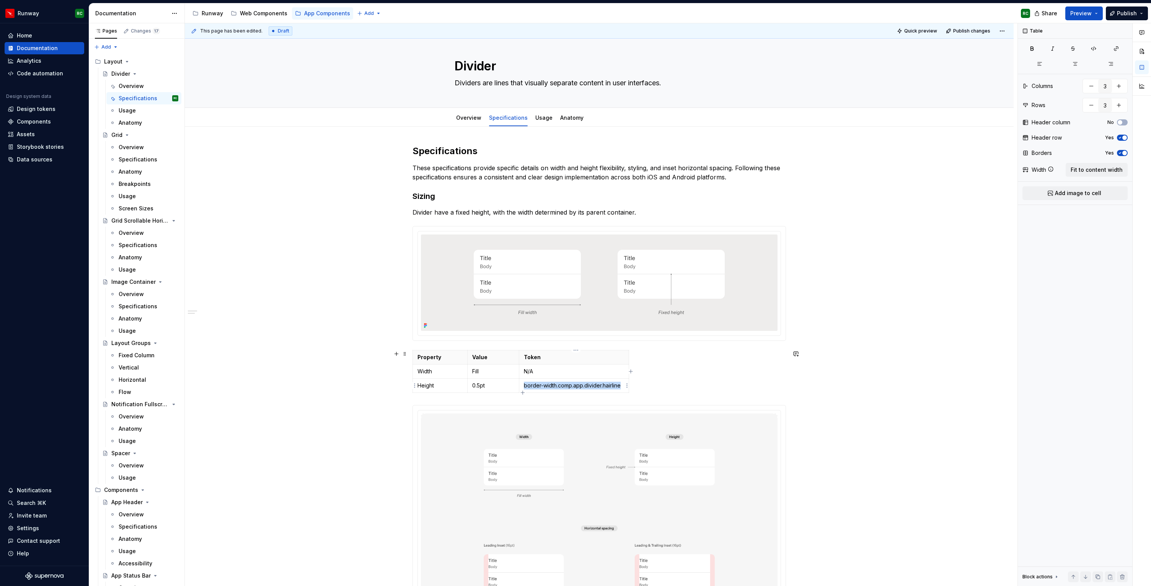
click at [524, 384] on td "border-width.comp.app.divider.hairline" at bounding box center [574, 386] width 110 height 14
click at [586, 372] on button "button" at bounding box center [584, 372] width 11 height 11
click at [613, 392] on p "border-width.comp.app.divider.hairline" at bounding box center [574, 389] width 100 height 15
drag, startPoint x: 630, startPoint y: 383, endPoint x: 636, endPoint y: 382, distance: 6.1
click at [1089, 173] on span "Fit to content width" at bounding box center [1097, 170] width 52 height 8
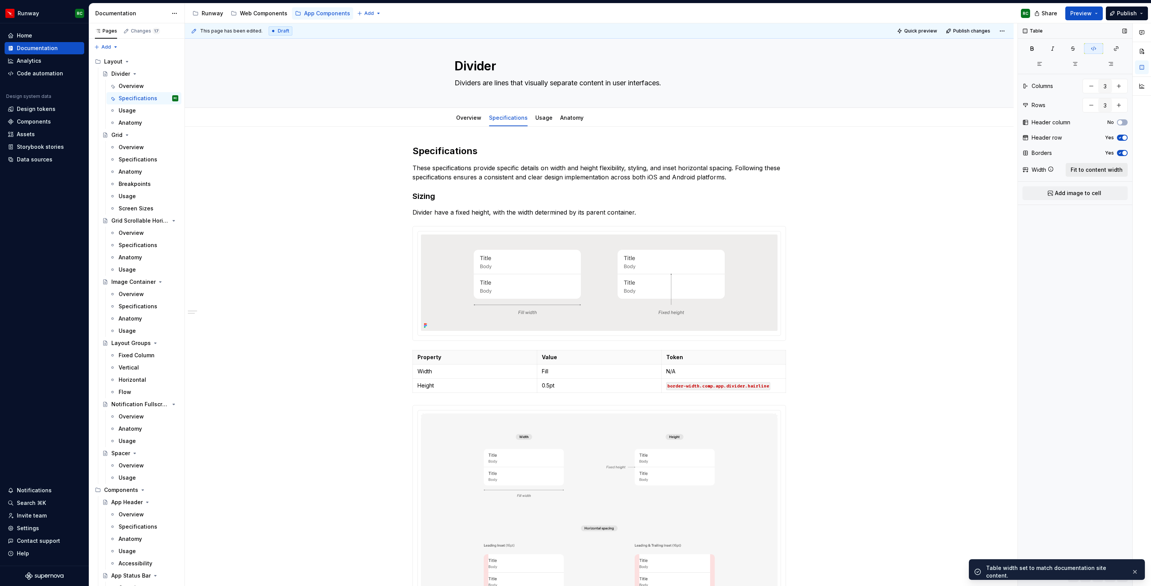
click at [1089, 173] on span "Fit to content width" at bounding box center [1097, 170] width 52 height 8
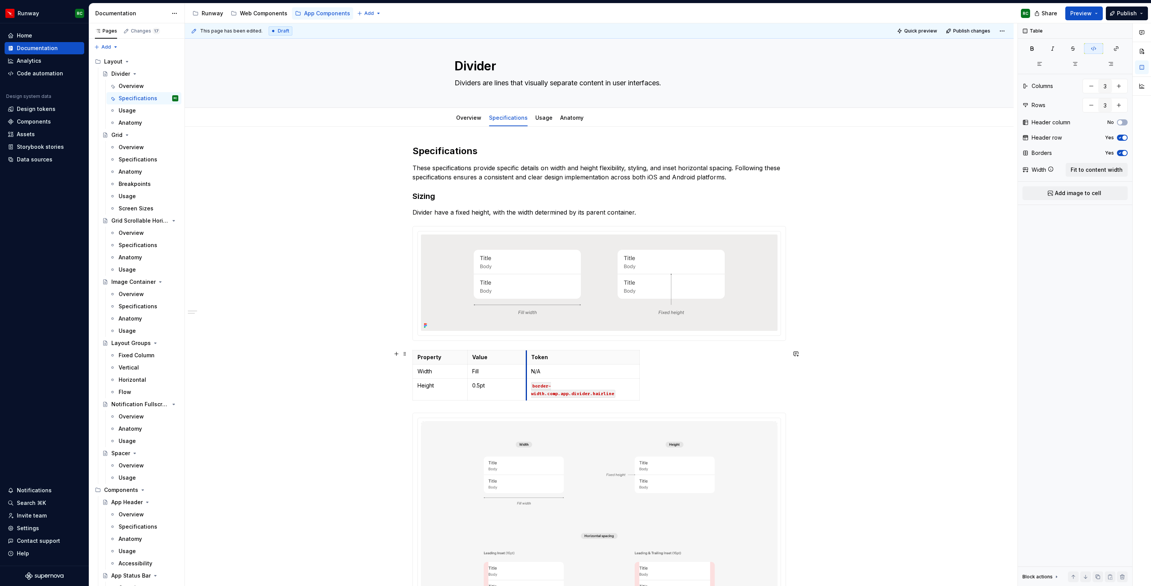
drag, startPoint x: 521, startPoint y: 363, endPoint x: 528, endPoint y: 363, distance: 7.3
click at [528, 363] on th "Token" at bounding box center [582, 358] width 113 height 14
click at [918, 33] on span "Quick preview" at bounding box center [920, 31] width 33 height 6
drag, startPoint x: 641, startPoint y: 358, endPoint x: 676, endPoint y: 360, distance: 35.2
drag, startPoint x: 677, startPoint y: 359, endPoint x: 658, endPoint y: 359, distance: 18.8
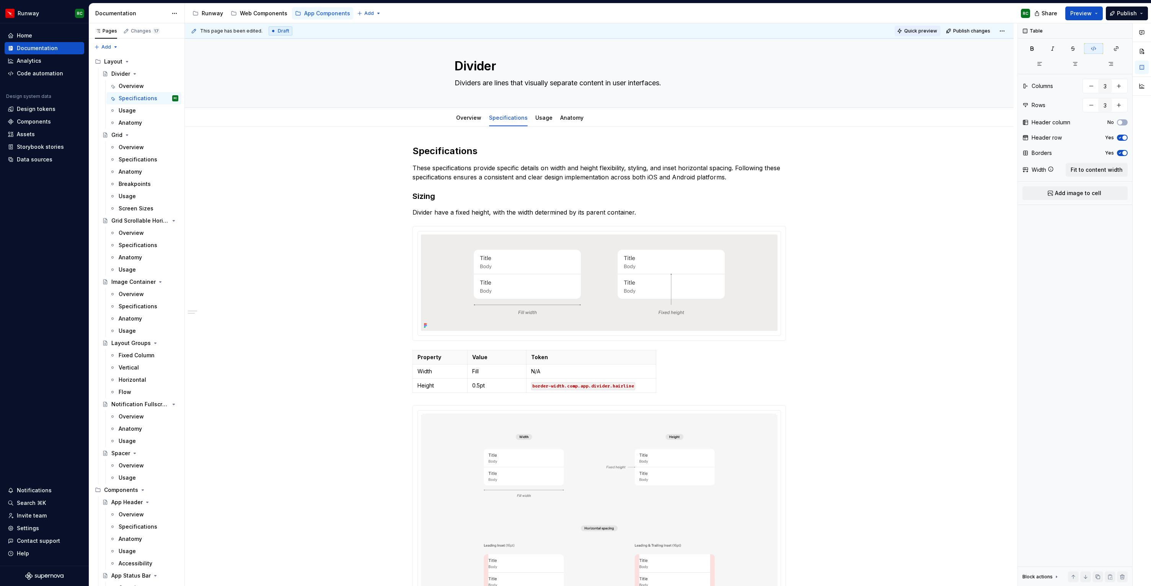
click at [925, 32] on span "Quick preview" at bounding box center [920, 31] width 33 height 6
drag, startPoint x: 657, startPoint y: 365, endPoint x: 796, endPoint y: 357, distance: 139.2
click at [1108, 168] on span "Fit to content width" at bounding box center [1097, 170] width 52 height 8
drag, startPoint x: 664, startPoint y: 362, endPoint x: 604, endPoint y: 363, distance: 59.7
drag, startPoint x: 538, startPoint y: 364, endPoint x: 476, endPoint y: 367, distance: 62.8
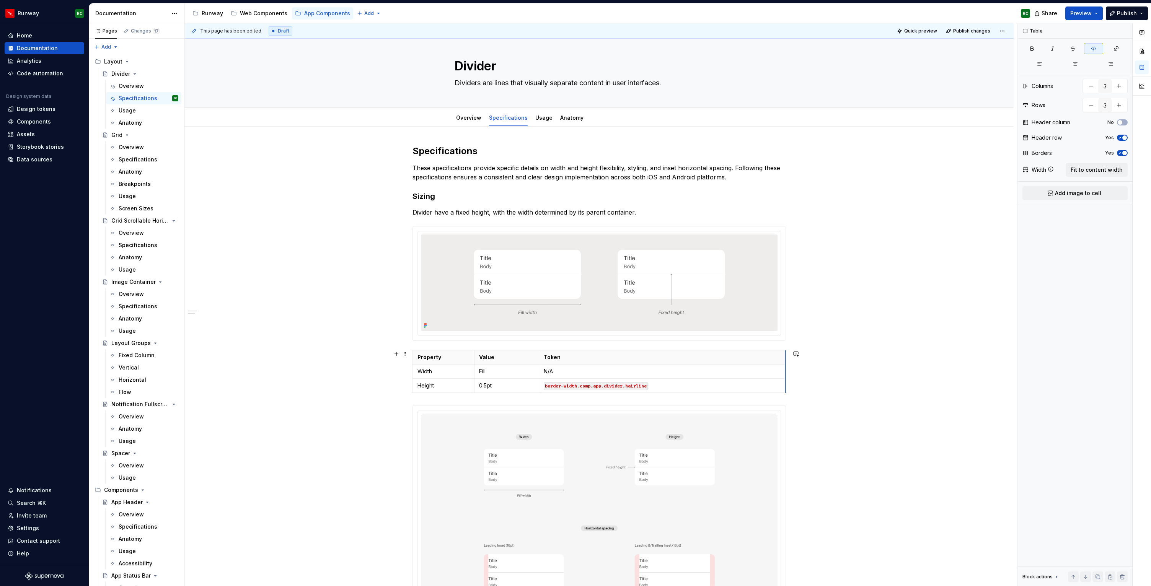
drag, startPoint x: 664, startPoint y: 365, endPoint x: 786, endPoint y: 362, distance: 122.1
click at [935, 36] on button "Quick preview" at bounding box center [918, 31] width 46 height 11
click at [669, 388] on p "border-width.comp.app.divider.hairline" at bounding box center [662, 386] width 237 height 8
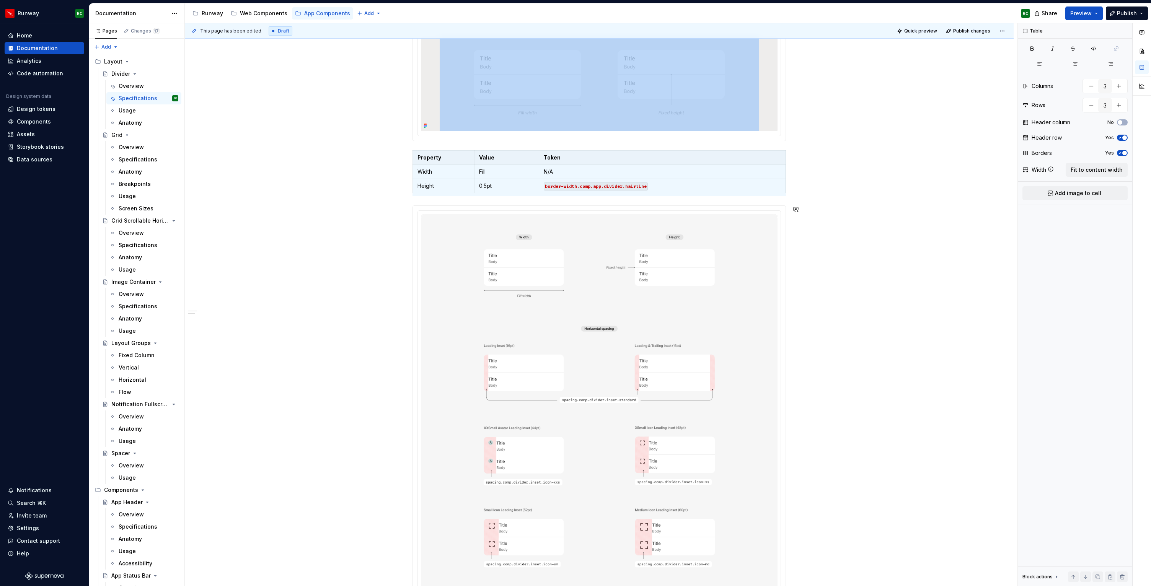
scroll to position [150, 0]
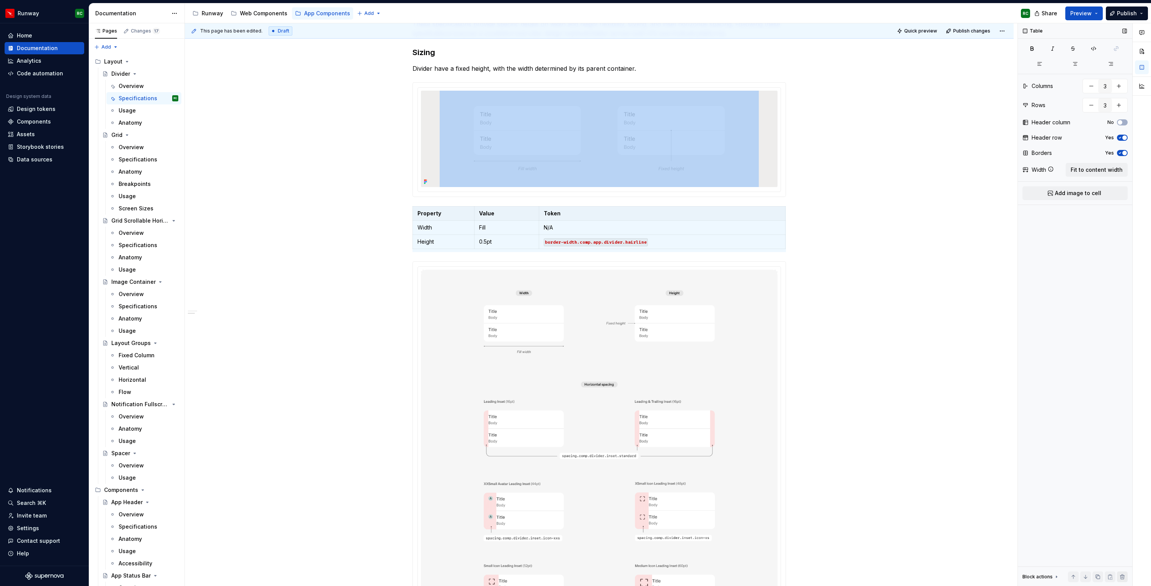
click at [1125, 577] on button "button" at bounding box center [1122, 577] width 11 height 11
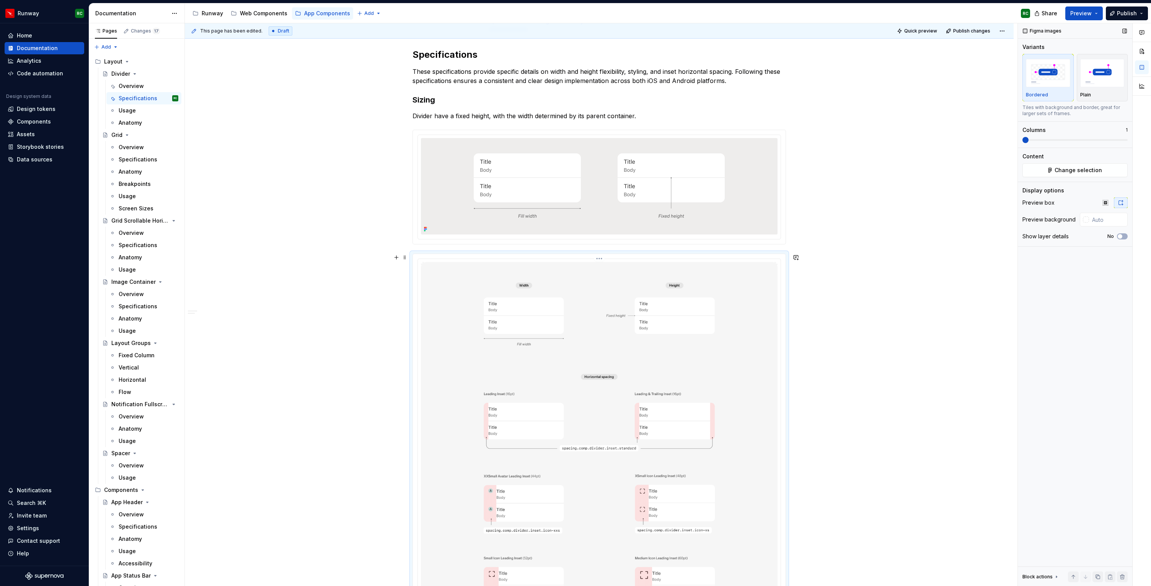
scroll to position [18, 0]
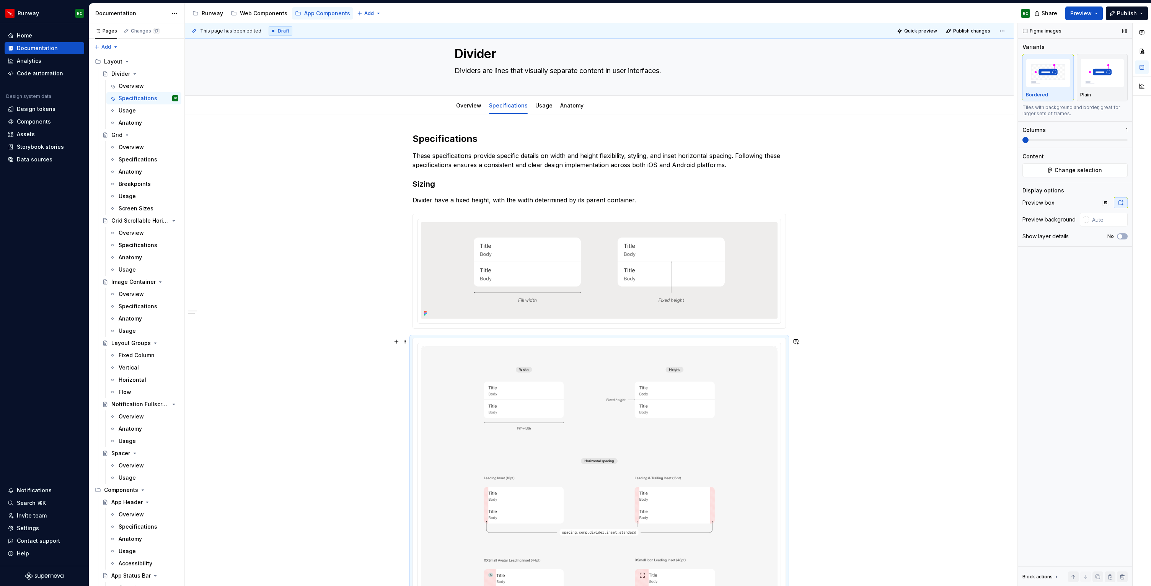
type textarea "*"
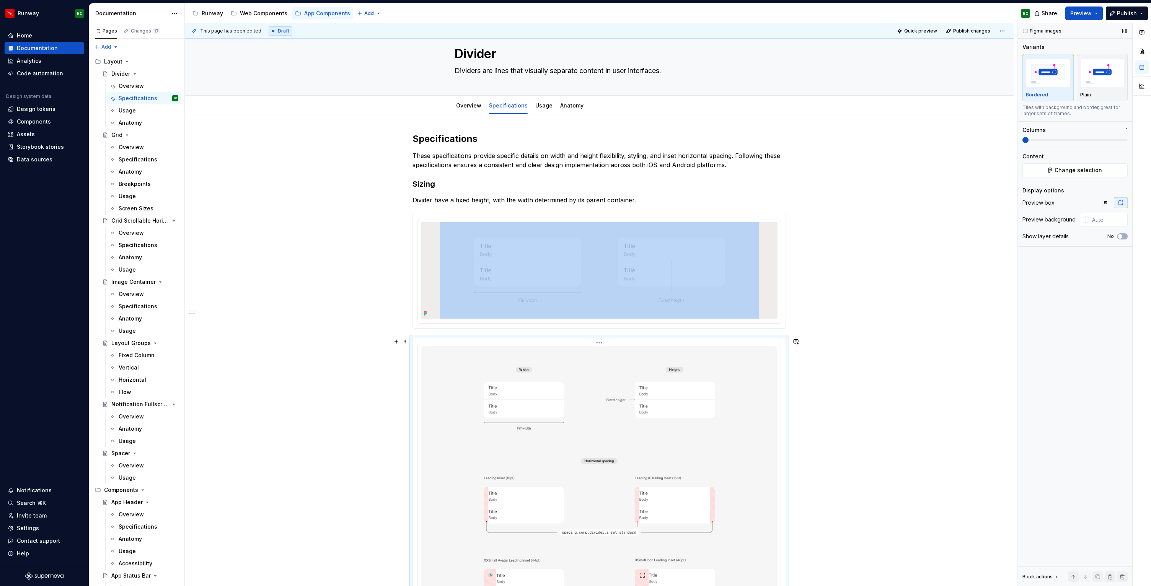
scroll to position [70, 0]
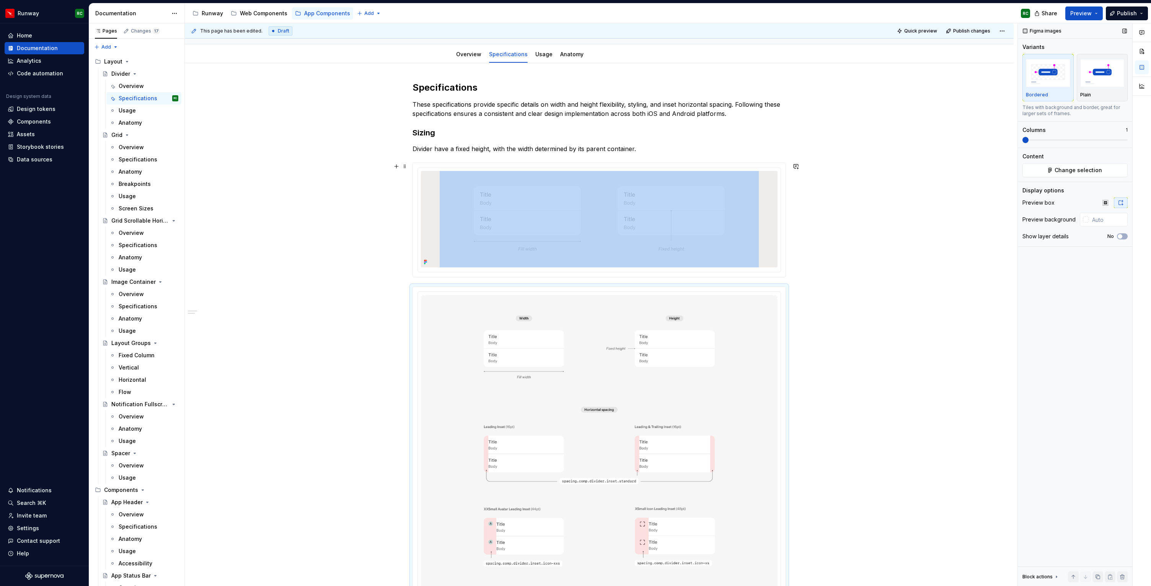
type input "#EEEDEC"
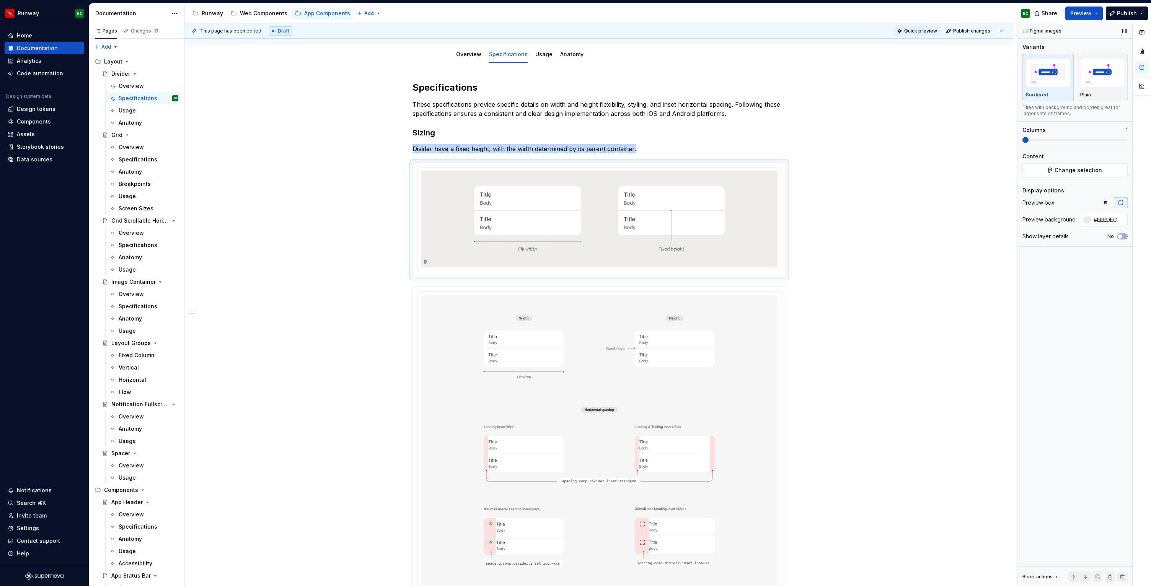
click at [922, 28] on span "Quick preview" at bounding box center [920, 31] width 33 height 6
click at [1135, 566] on button "button" at bounding box center [1135, 568] width 10 height 11
click at [1009, 33] on html "Runway RC Home Documentation Analytics Code automation Design system data Desig…" at bounding box center [575, 293] width 1151 height 586
click at [1010, 30] on html "Runway RC Home Documentation Analytics Code automation Design system data Desig…" at bounding box center [575, 293] width 1151 height 586
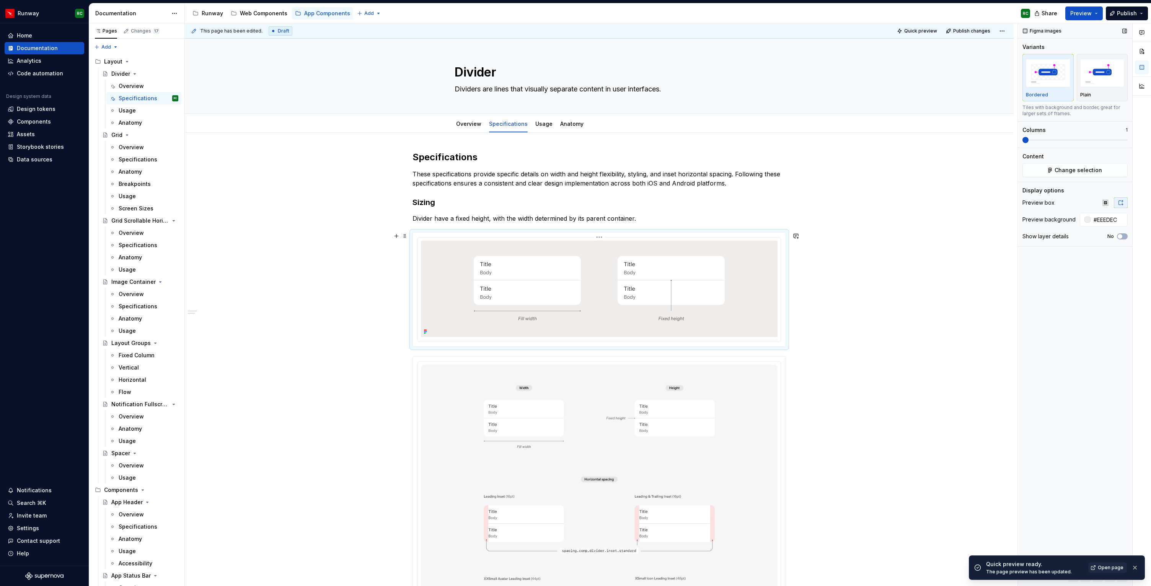
click at [693, 279] on img at bounding box center [599, 289] width 319 height 96
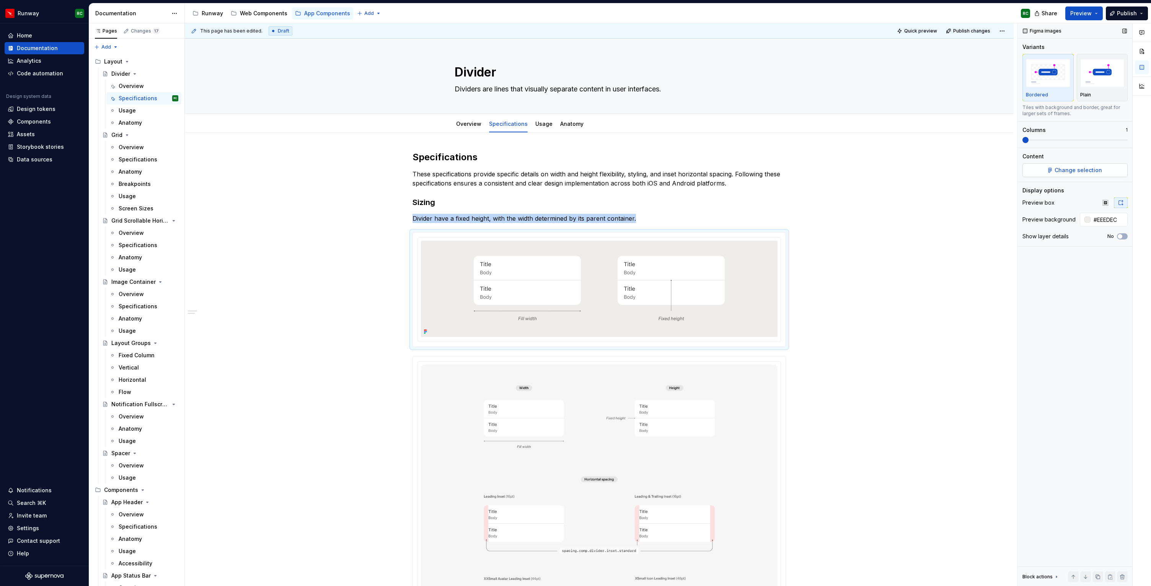
click at [1092, 169] on span "Change selection" at bounding box center [1078, 170] width 47 height 8
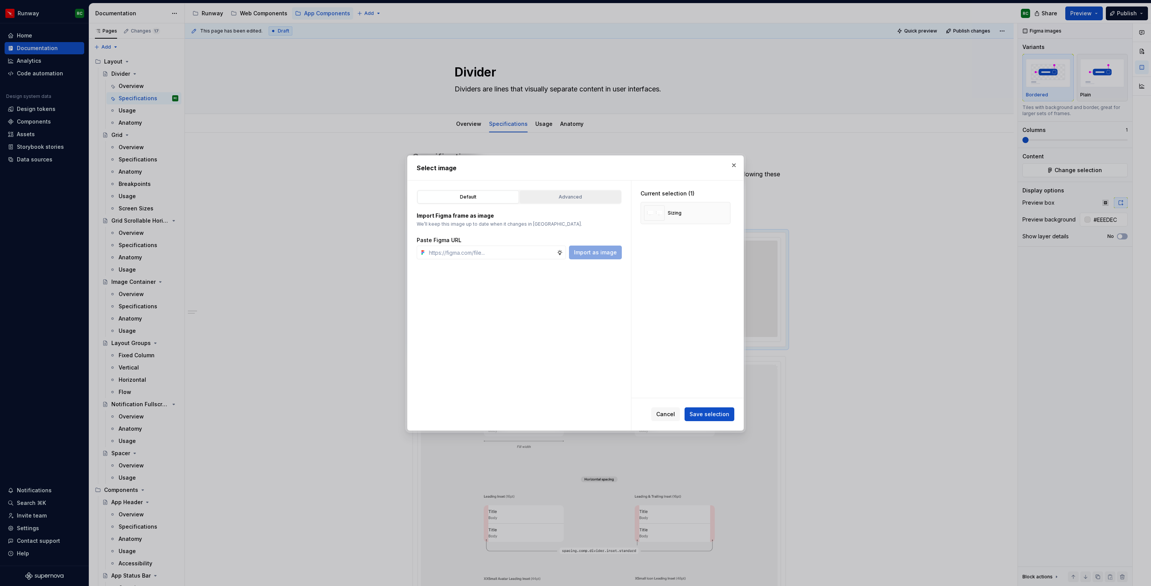
click at [565, 199] on div "Advanced" at bounding box center [570, 197] width 96 height 8
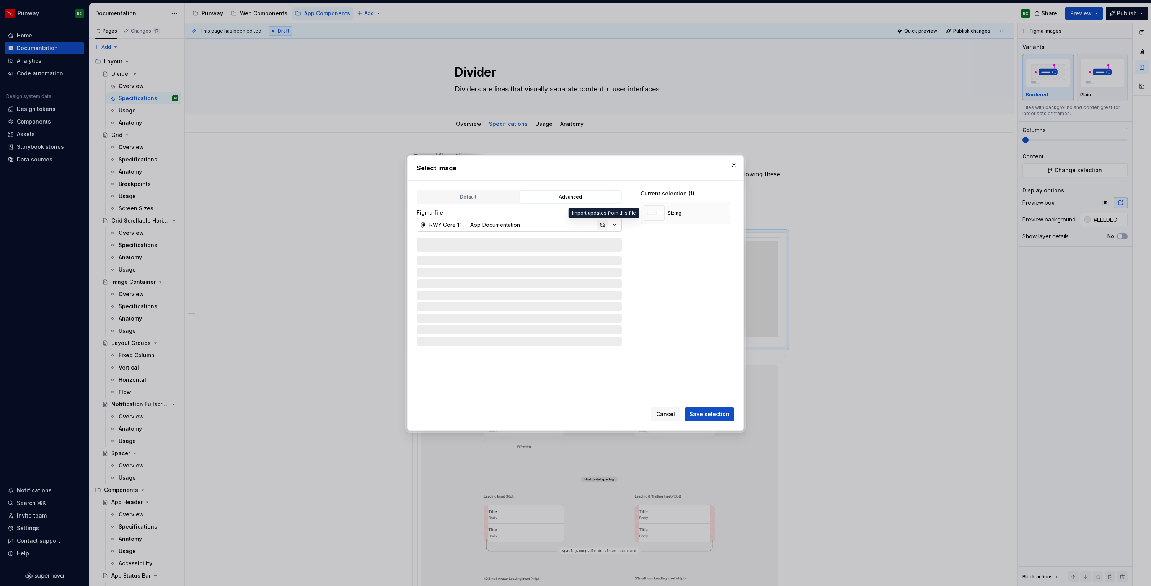
click at [603, 229] on div "button" at bounding box center [602, 225] width 11 height 11
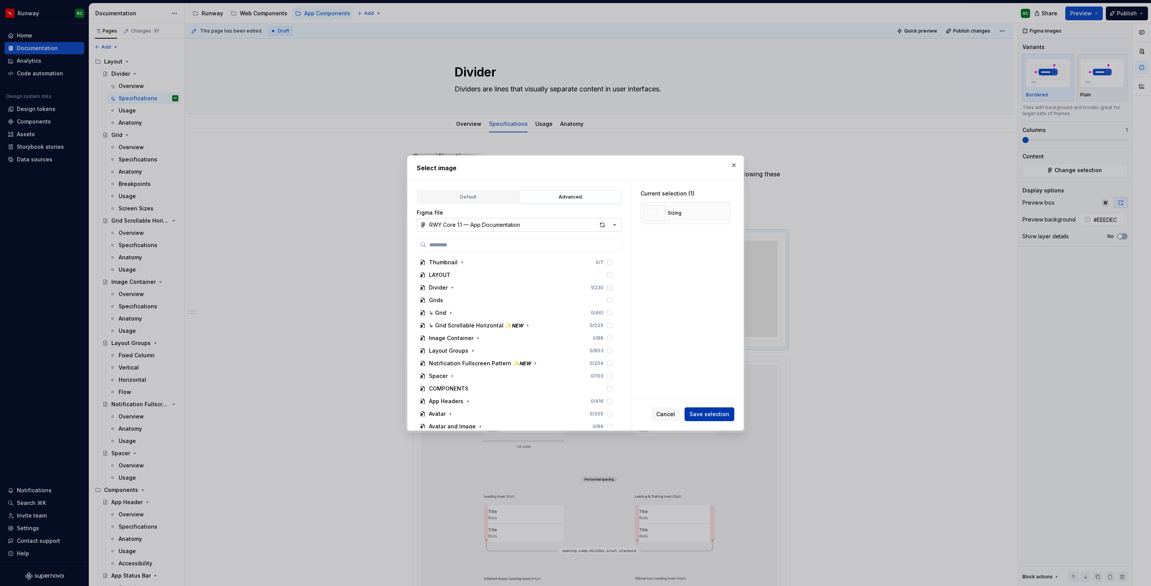
click at [697, 408] on button "Save selection" at bounding box center [710, 415] width 50 height 14
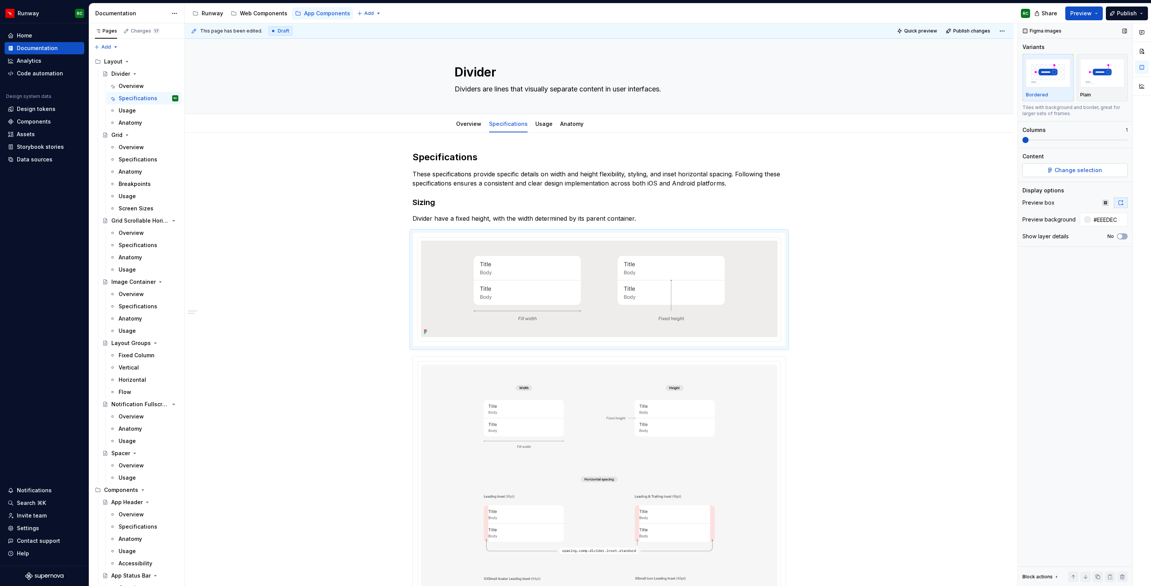
click at [1099, 174] on button "Change selection" at bounding box center [1075, 170] width 105 height 14
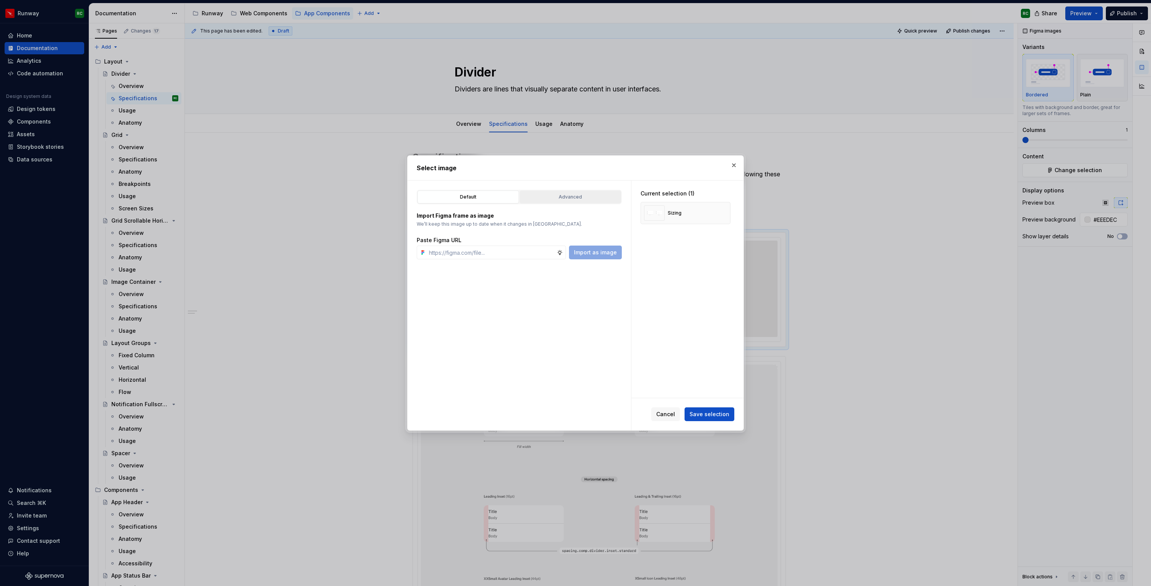
click at [569, 197] on div "Advanced" at bounding box center [570, 197] width 96 height 8
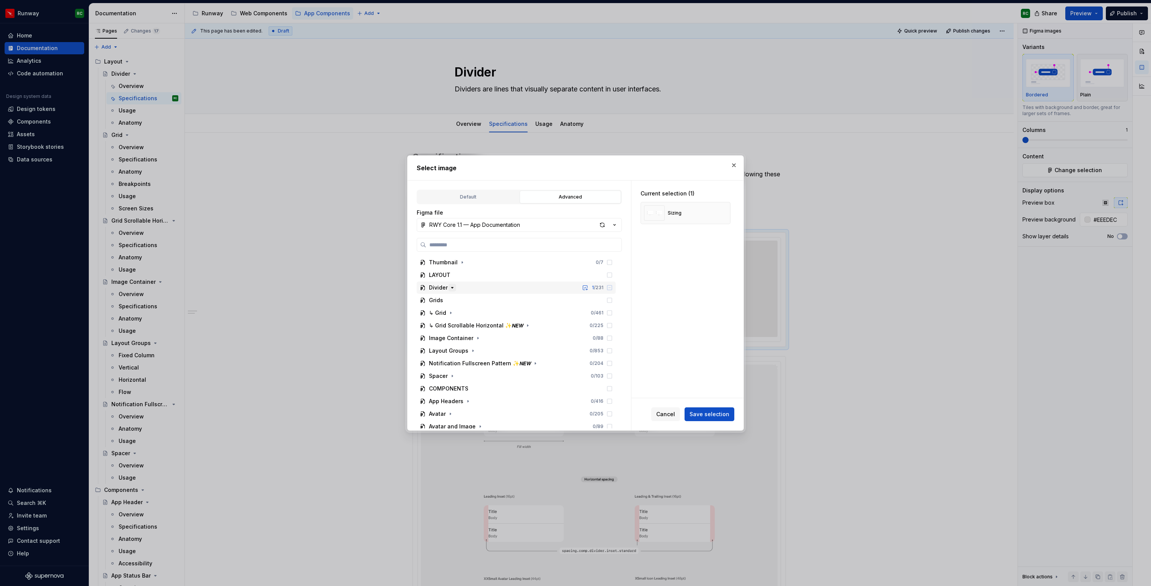
click at [453, 289] on icon "button" at bounding box center [452, 288] width 6 height 6
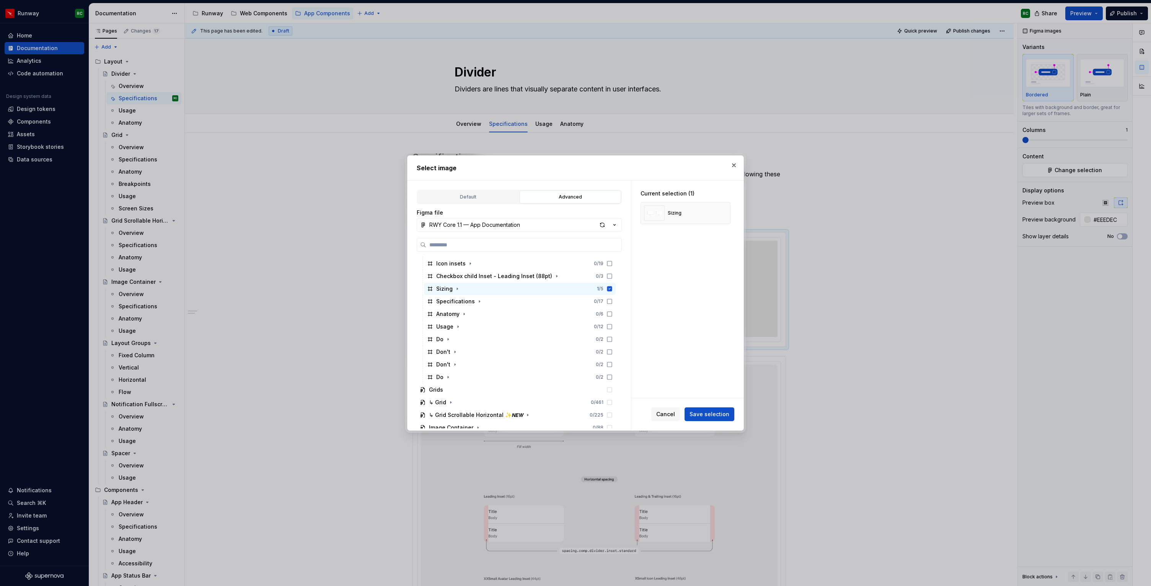
scroll to position [197, 0]
click at [457, 302] on icon "button" at bounding box center [457, 305] width 6 height 6
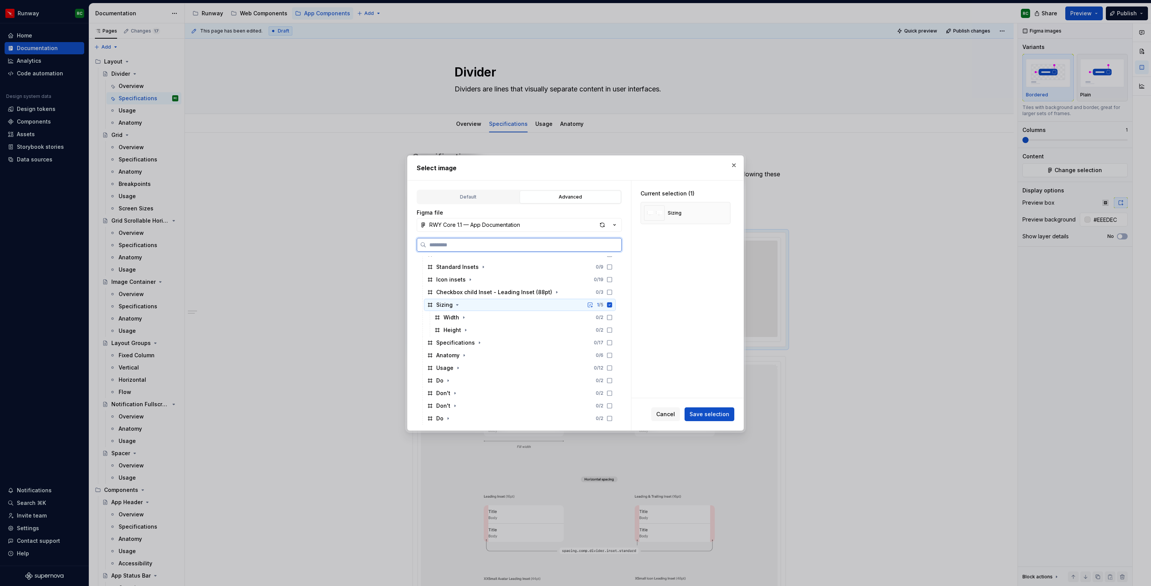
click at [612, 303] on icon at bounding box center [609, 304] width 5 height 5
click at [613, 306] on icon at bounding box center [610, 305] width 6 height 6
click at [711, 416] on span "Save selection" at bounding box center [710, 415] width 40 height 8
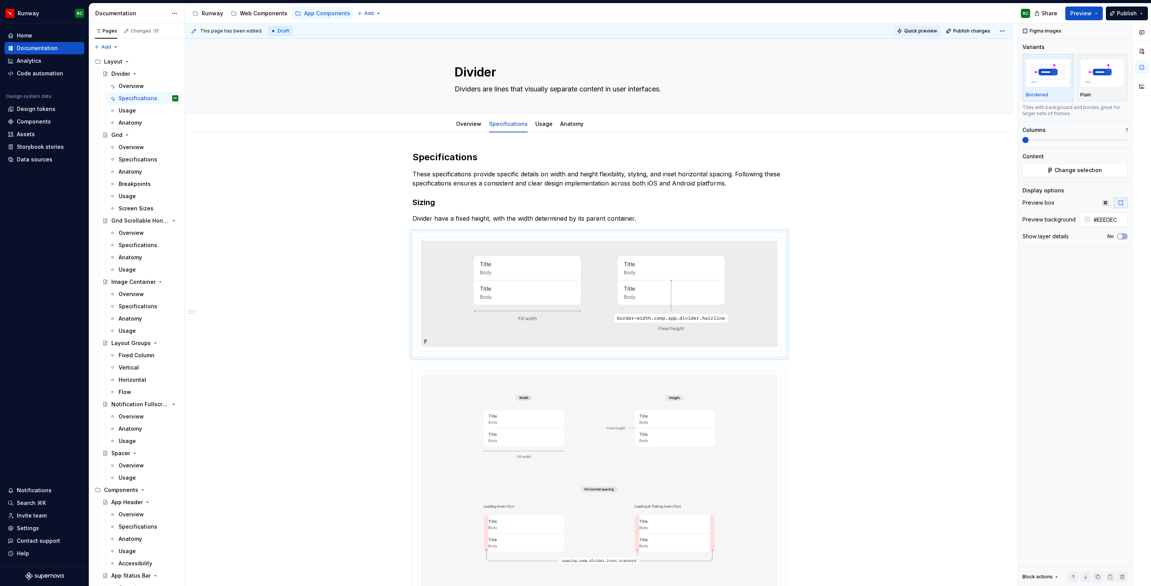
click at [926, 31] on span "Quick preview" at bounding box center [920, 31] width 33 height 6
type textarea "*"
